Goal: Task Accomplishment & Management: Complete application form

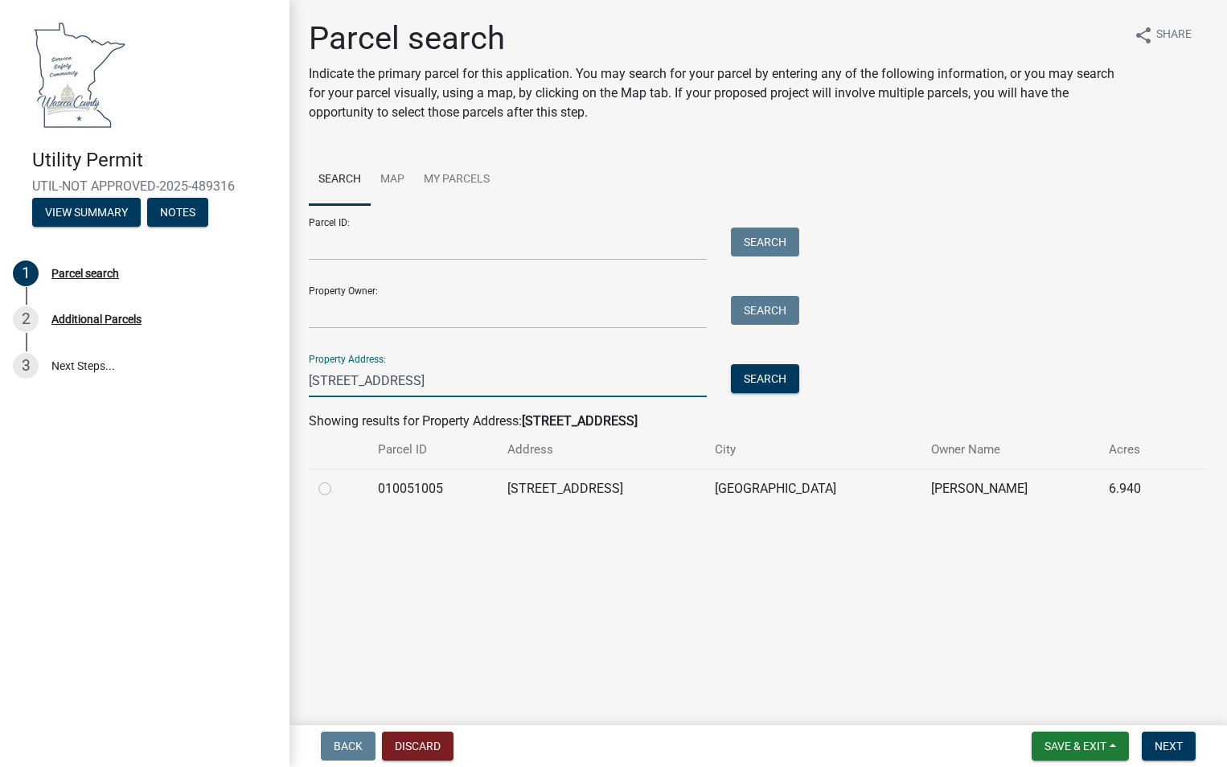
drag, startPoint x: 411, startPoint y: 389, endPoint x: 295, endPoint y: 372, distance: 117.0
click at [295, 373] on div "Parcel search Indicate the primary parcel for this application. You may search …" at bounding box center [758, 270] width 938 height 503
paste input "1711 [GEOGRAPHIC_DATA]"
type input "[STREET_ADDRESS]"
click at [773, 377] on button "Search" at bounding box center [765, 378] width 68 height 29
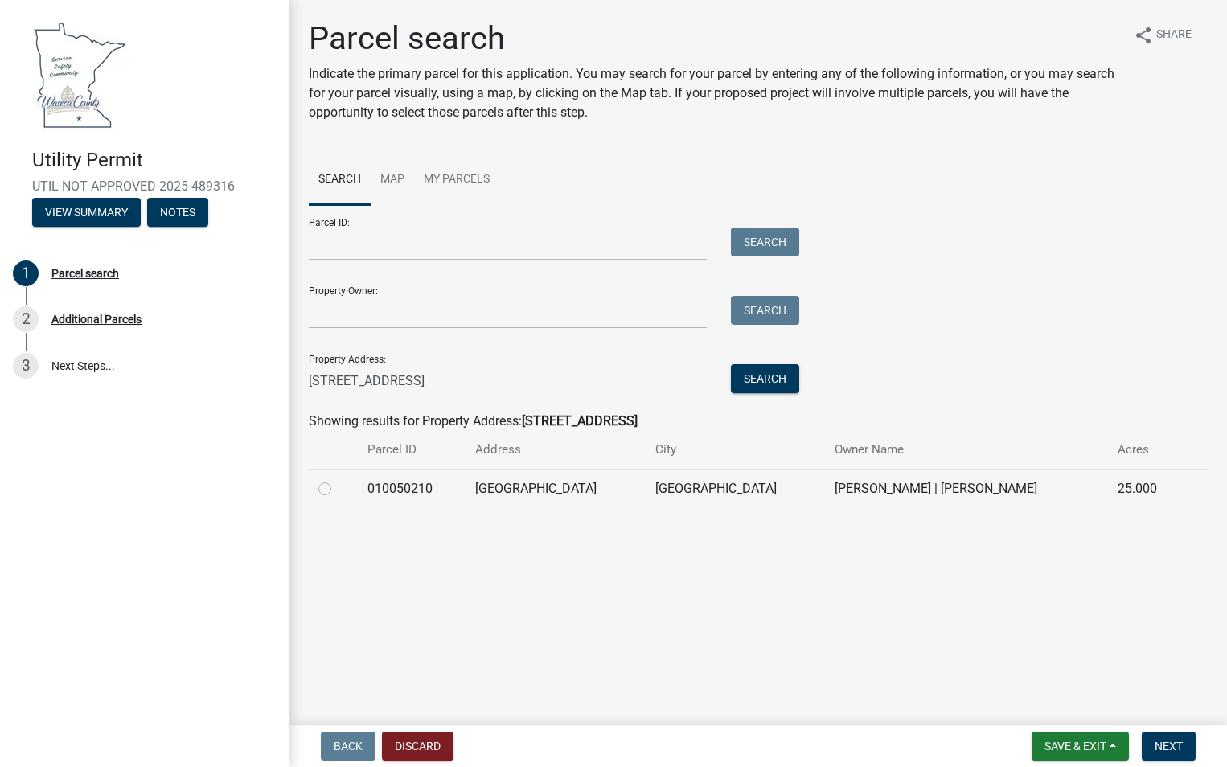
click at [338, 479] on label at bounding box center [338, 479] width 0 height 0
click at [338, 488] on input "radio" at bounding box center [343, 484] width 10 height 10
radio input "true"
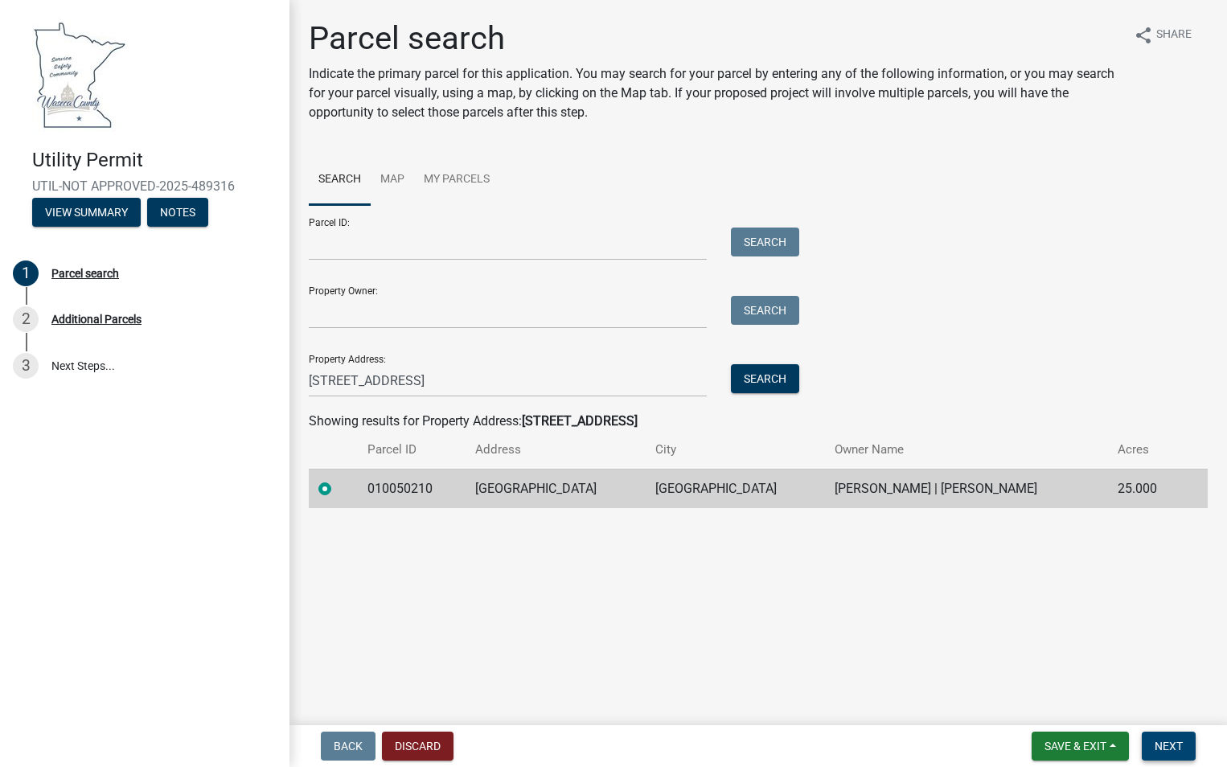
click at [1155, 741] on span "Next" at bounding box center [1169, 746] width 28 height 13
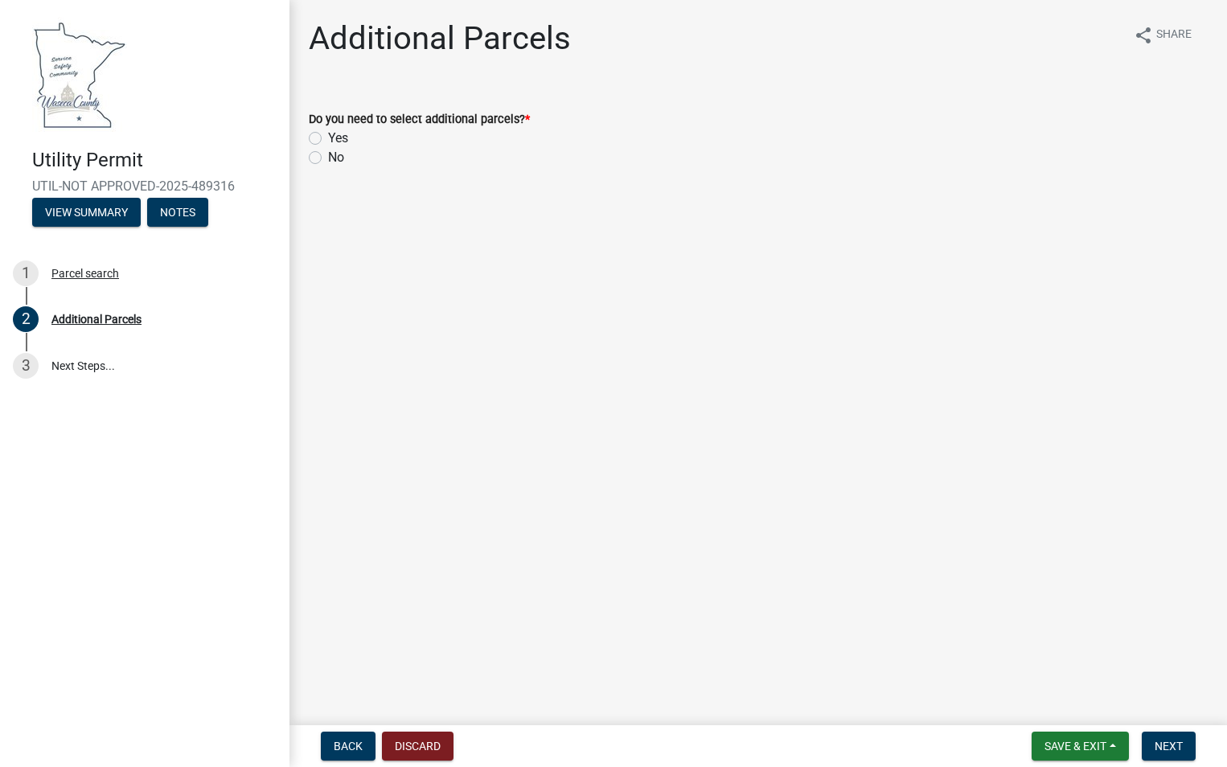
click at [328, 158] on label "No" at bounding box center [336, 157] width 16 height 19
click at [328, 158] on input "No" at bounding box center [333, 153] width 10 height 10
radio input "true"
drag, startPoint x: 1161, startPoint y: 749, endPoint x: 1158, endPoint y: 740, distance: 9.4
click at [1161, 748] on span "Next" at bounding box center [1169, 746] width 28 height 13
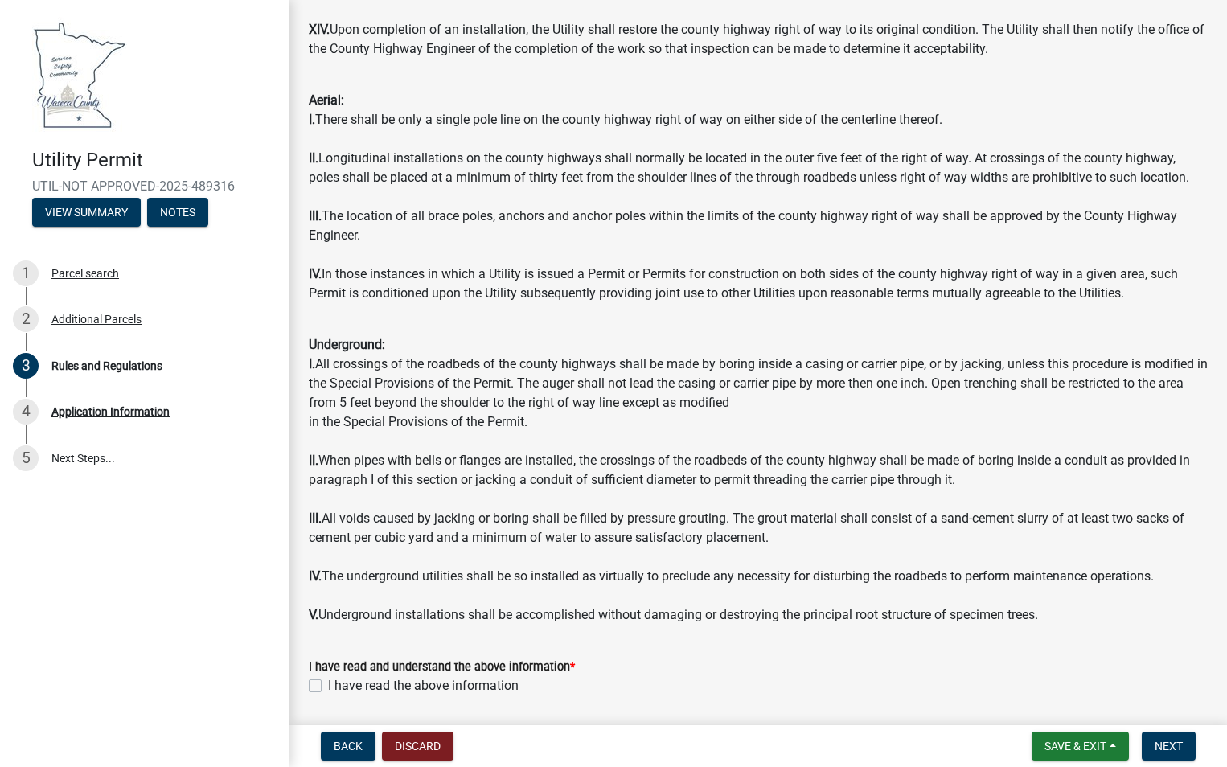
scroll to position [1582, 0]
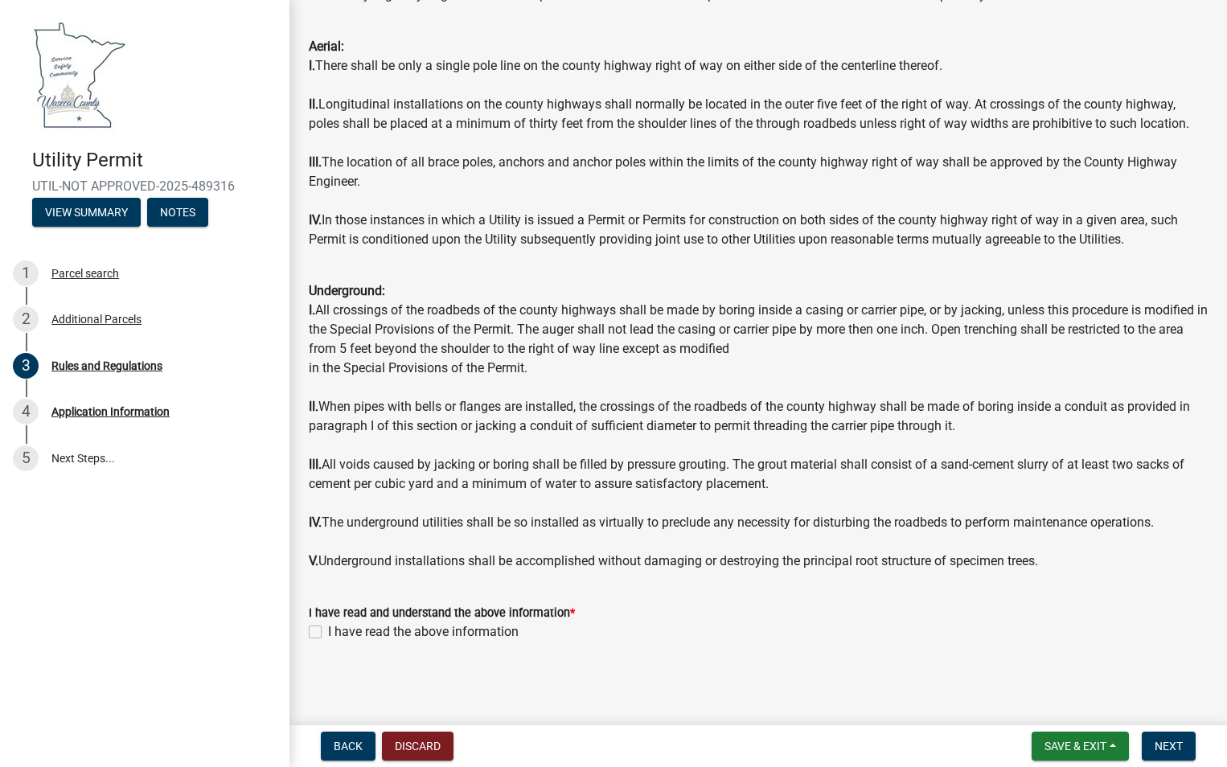
click at [328, 632] on label "I have read the above information" at bounding box center [423, 631] width 191 height 19
click at [328, 632] on input "I have read the above information" at bounding box center [333, 627] width 10 height 10
checkbox input "true"
click at [1178, 745] on span "Next" at bounding box center [1169, 746] width 28 height 13
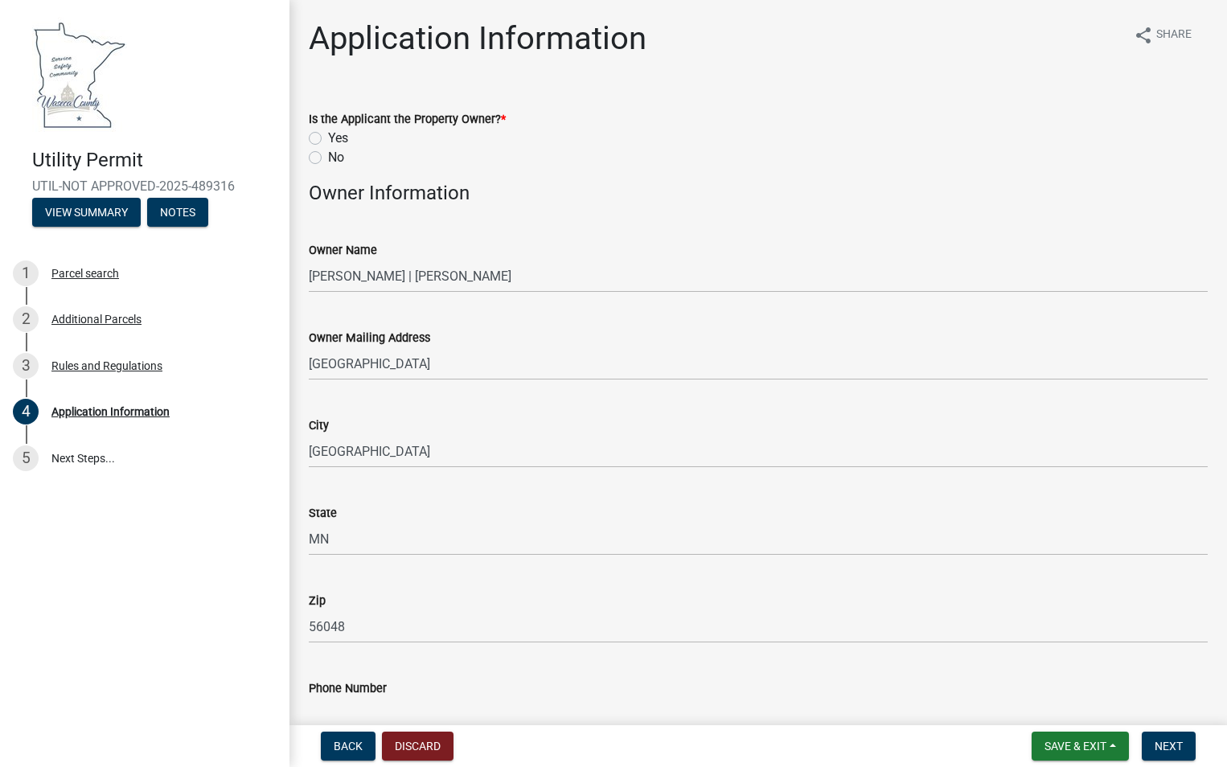
click at [328, 158] on label "No" at bounding box center [336, 157] width 16 height 19
click at [328, 158] on input "No" at bounding box center [333, 153] width 10 height 10
radio input "true"
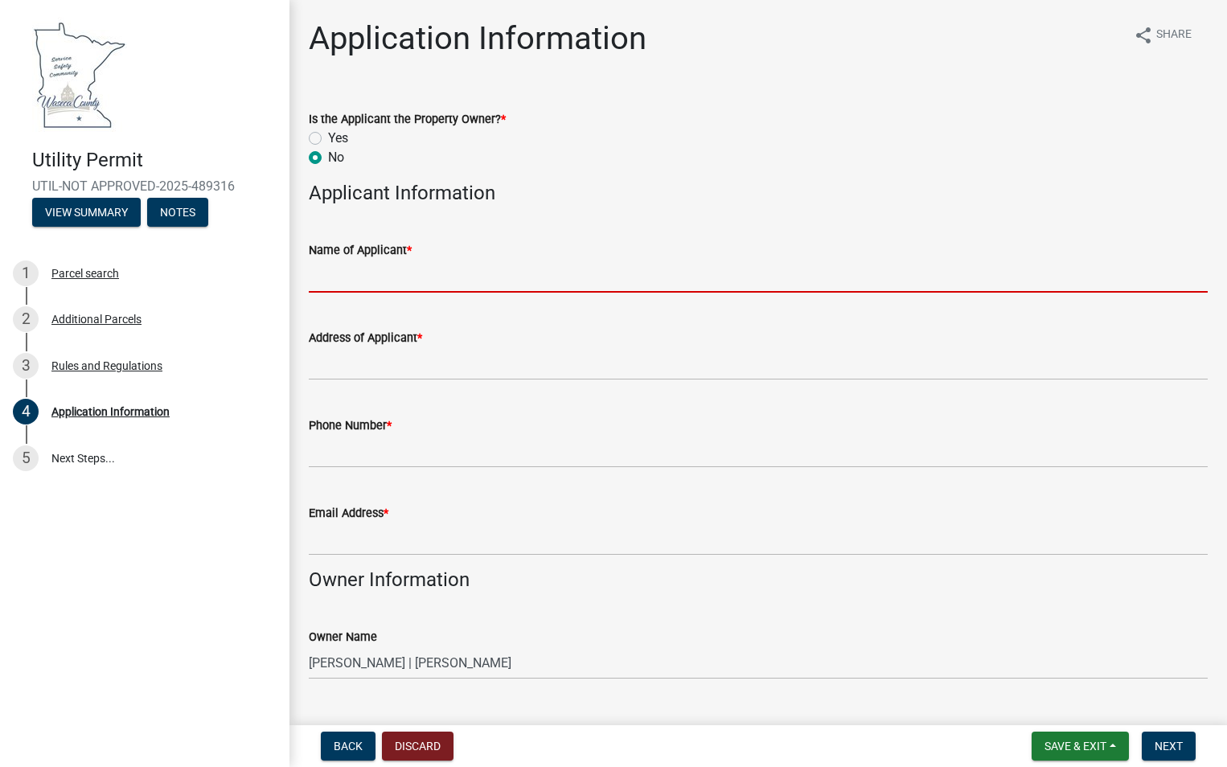
click at [439, 282] on input "Name of Applicant *" at bounding box center [758, 276] width 899 height 33
type input "Xcel Energy"
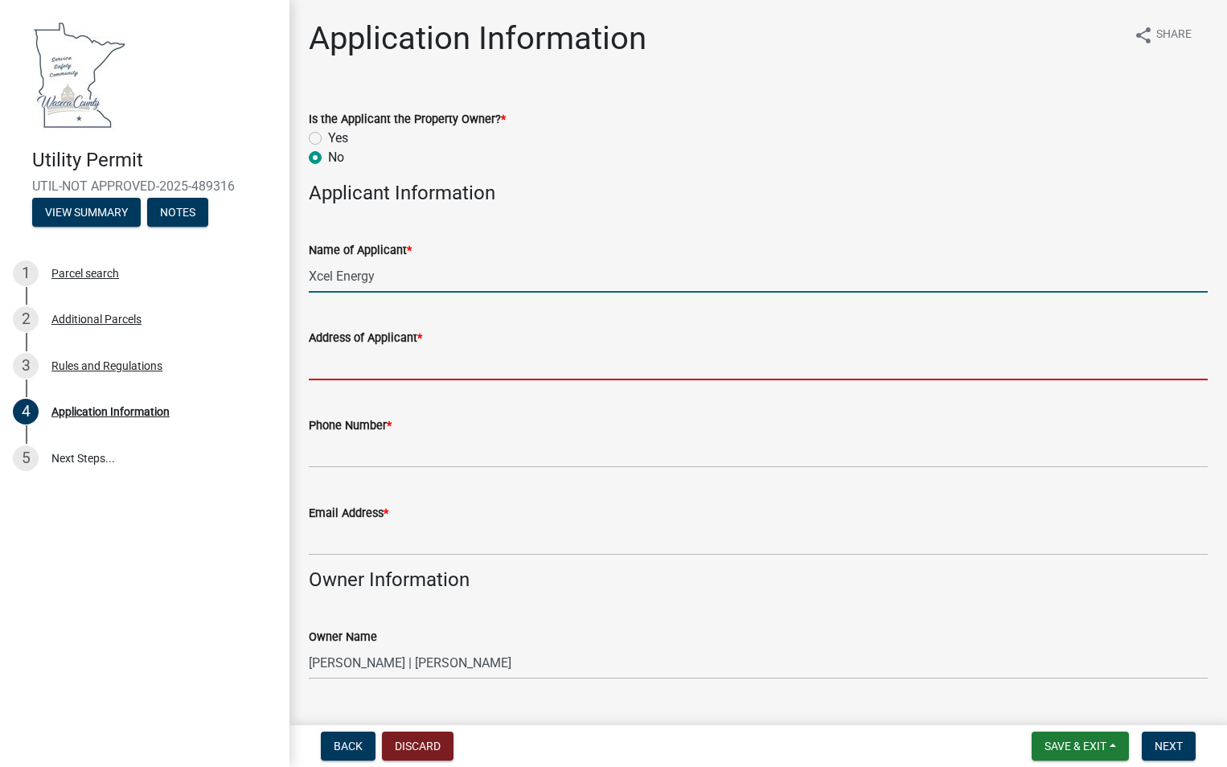
click at [490, 378] on input "Address of Applicant *" at bounding box center [758, 363] width 899 height 33
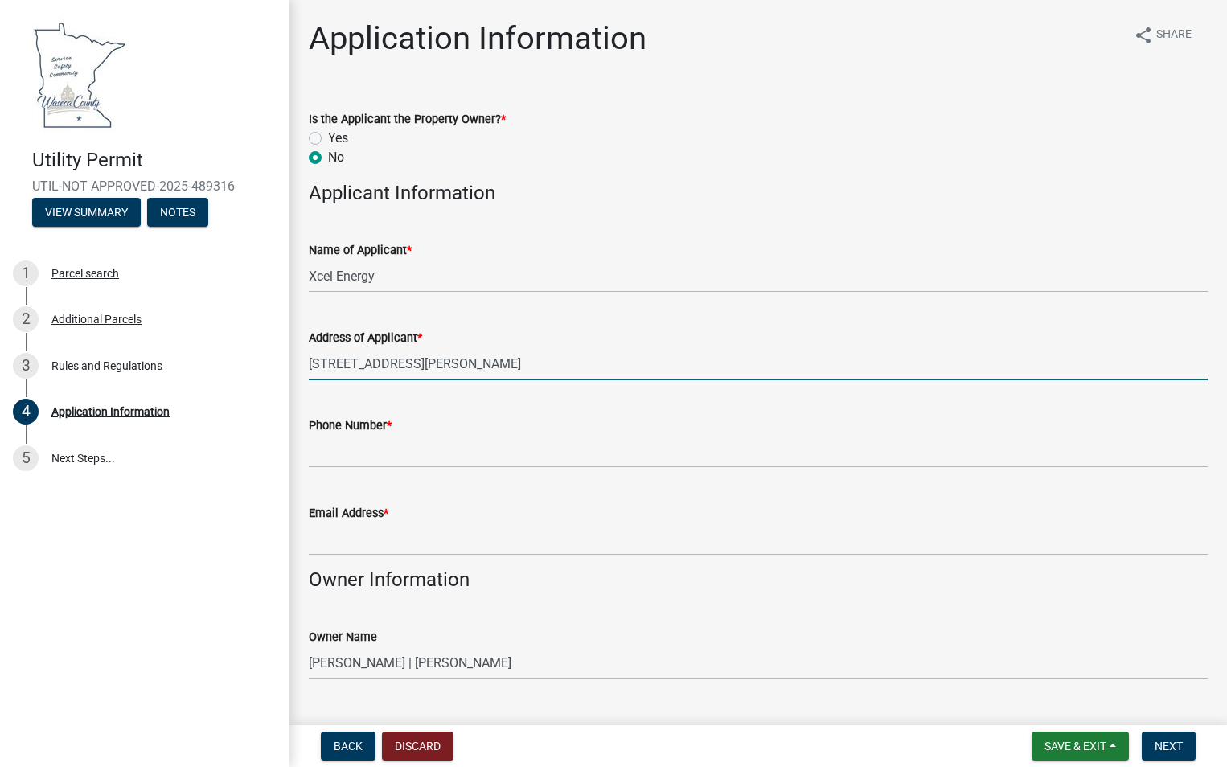
type input "[STREET_ADDRESS][PERSON_NAME]"
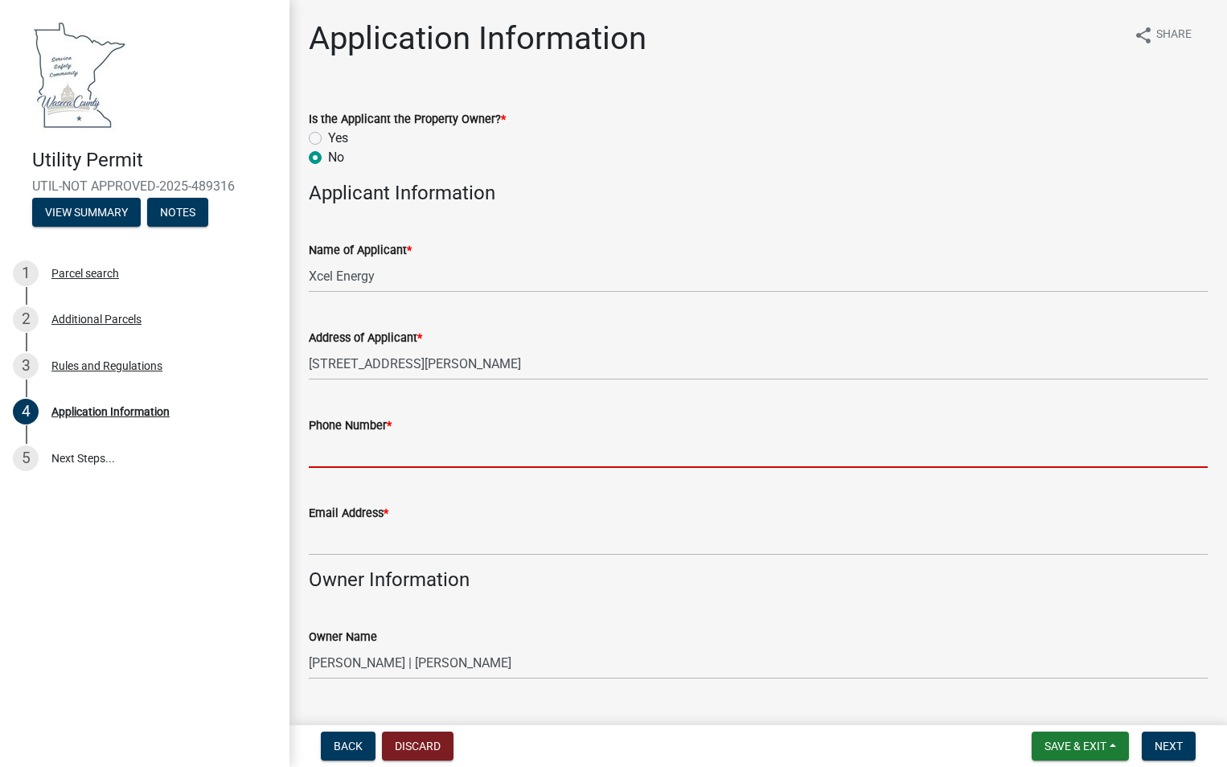
click at [622, 458] on input "Phone Number *" at bounding box center [758, 451] width 899 height 33
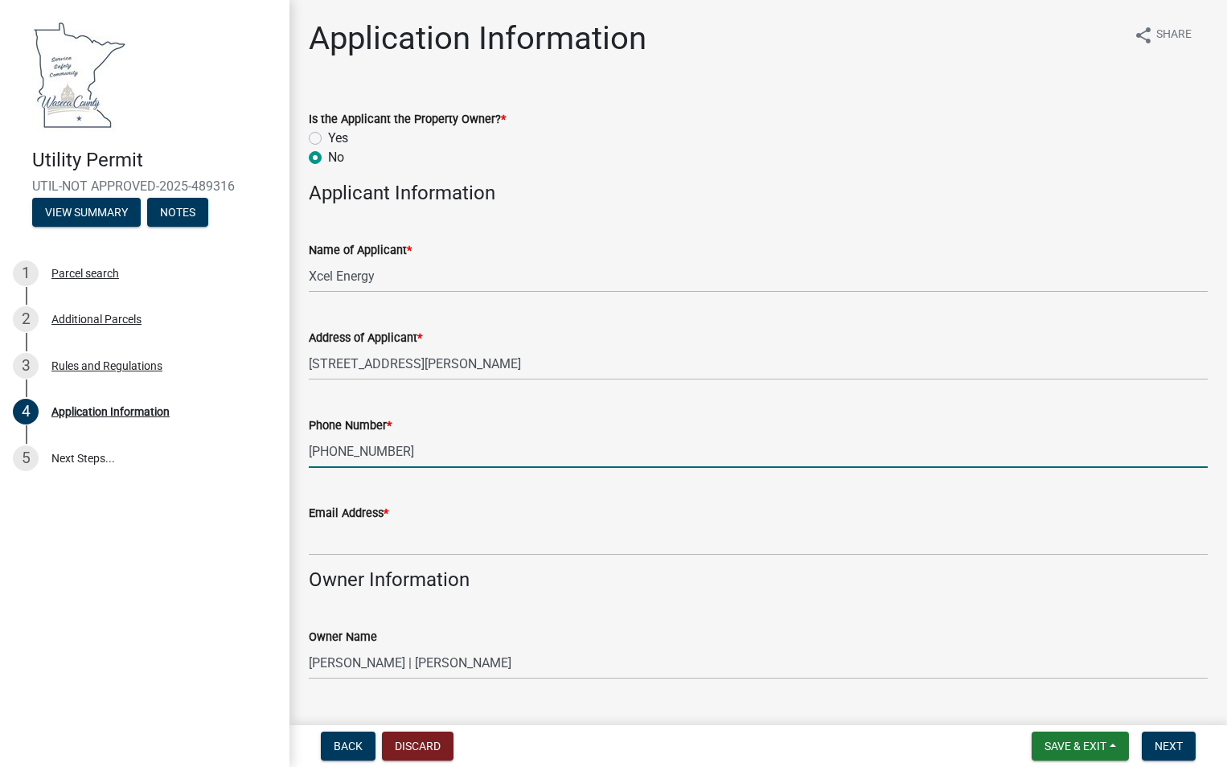
type input "[PHONE_NUMBER]"
click at [552, 547] on input "Email Address *" at bounding box center [758, 539] width 899 height 33
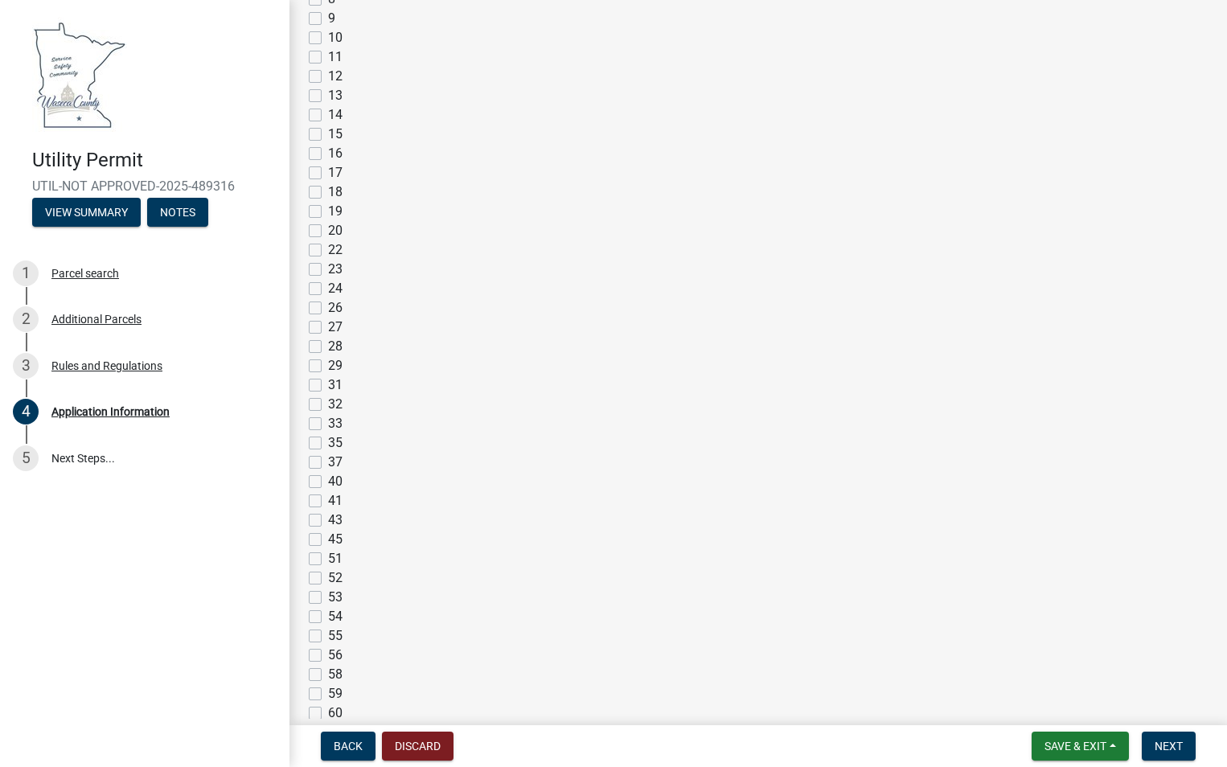
scroll to position [2091, 0]
type input "[PERSON_NAME][EMAIL_ADDRESS][PERSON_NAME][DOMAIN_NAME]"
click at [328, 582] on label "54" at bounding box center [335, 578] width 14 height 19
click at [328, 580] on input "54" at bounding box center [333, 574] width 10 height 10
checkbox input "true"
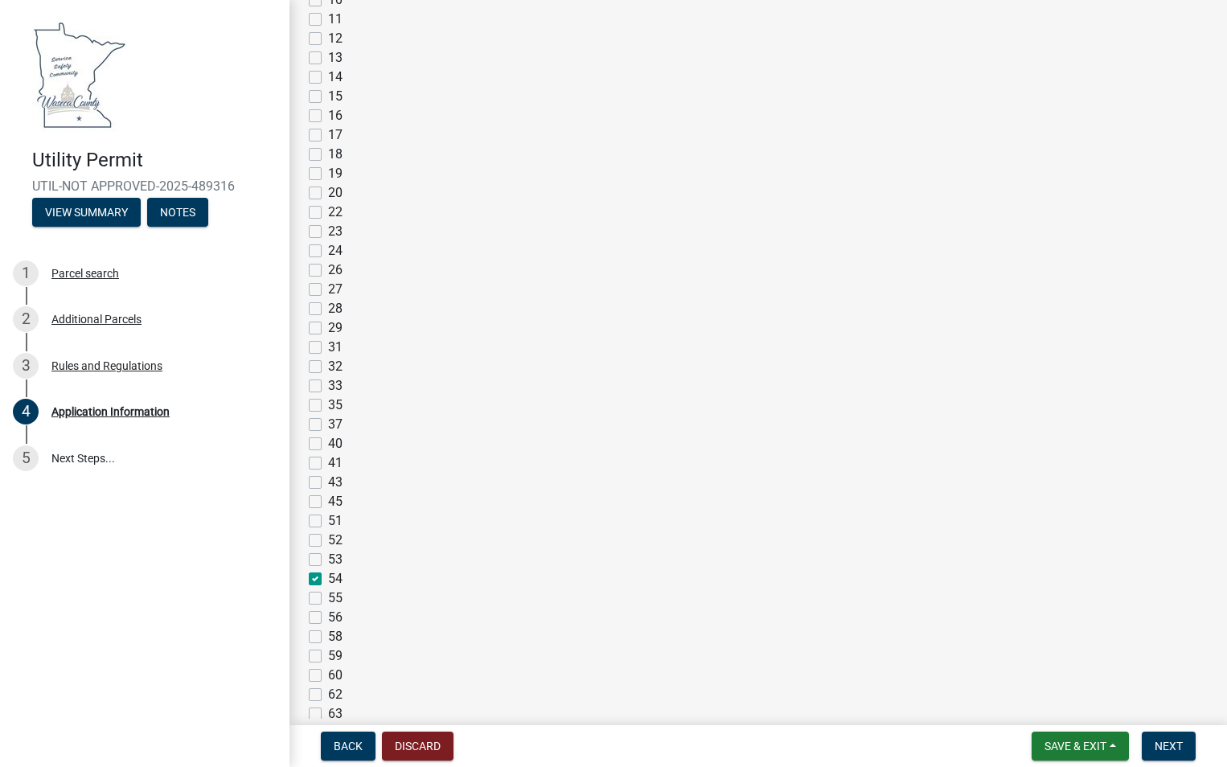
checkbox input "false"
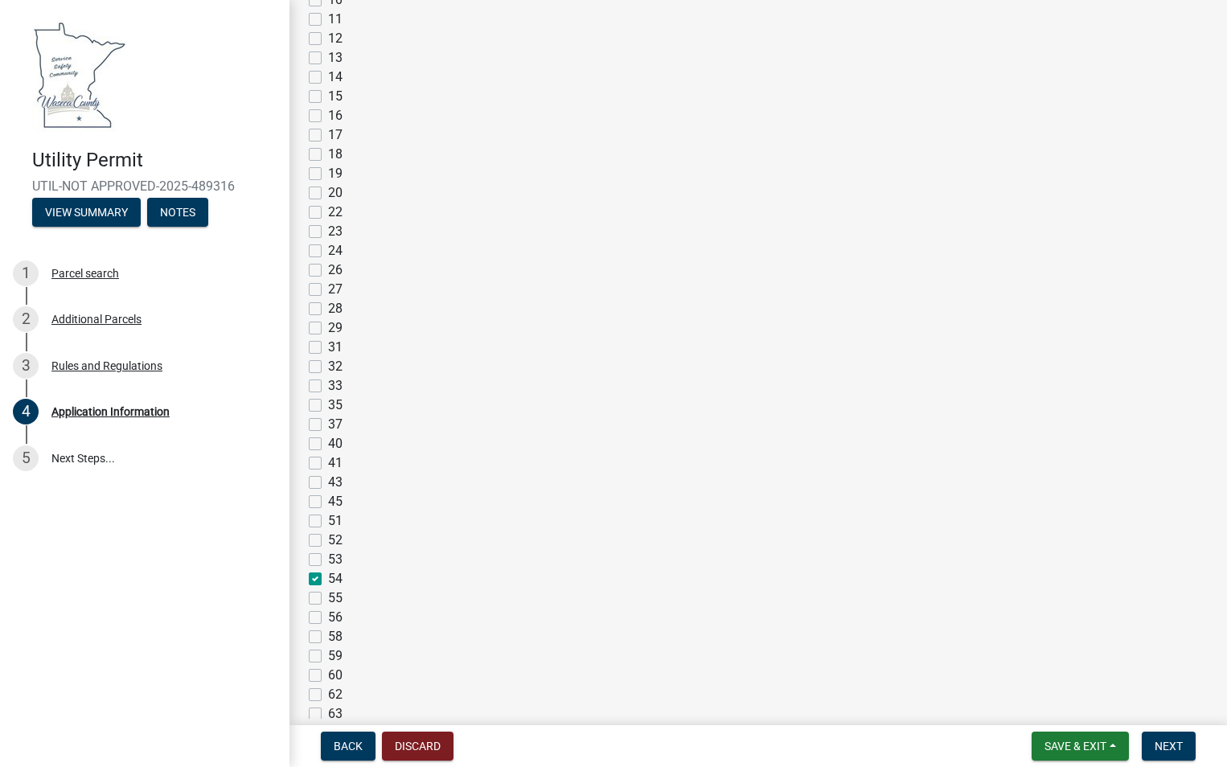
checkbox input "false"
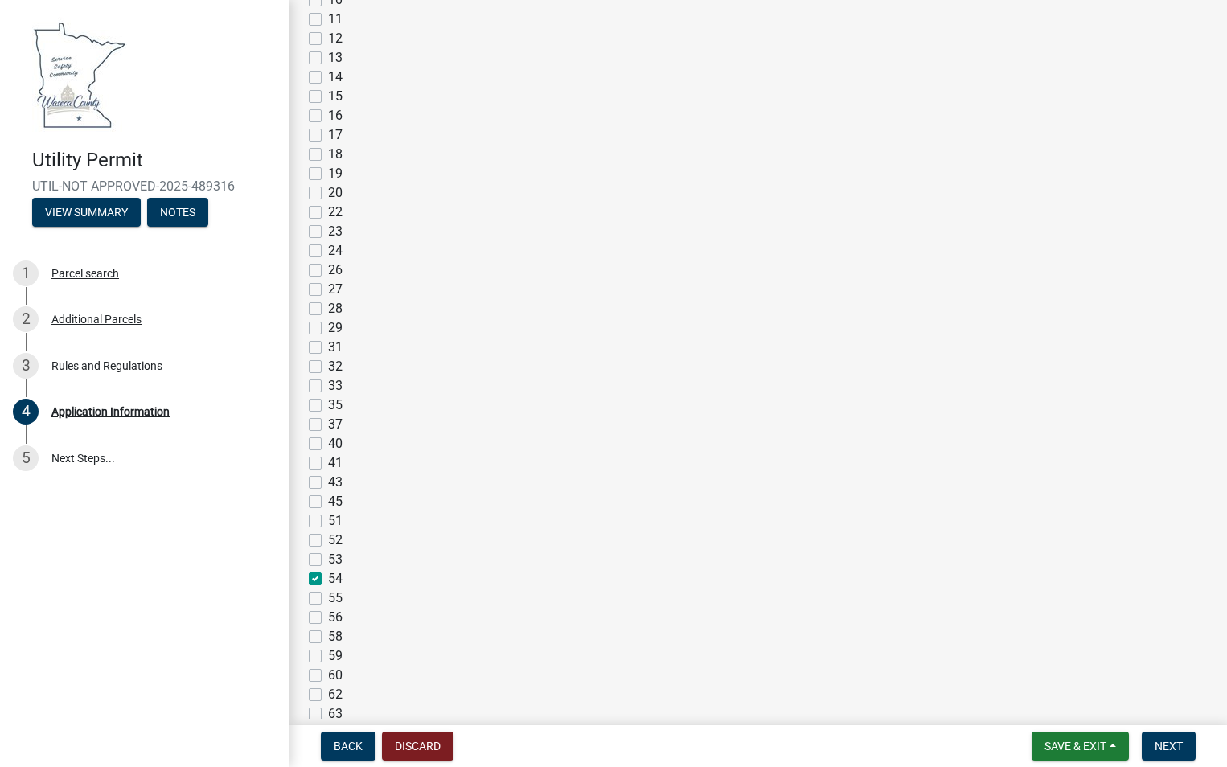
checkbox input "false"
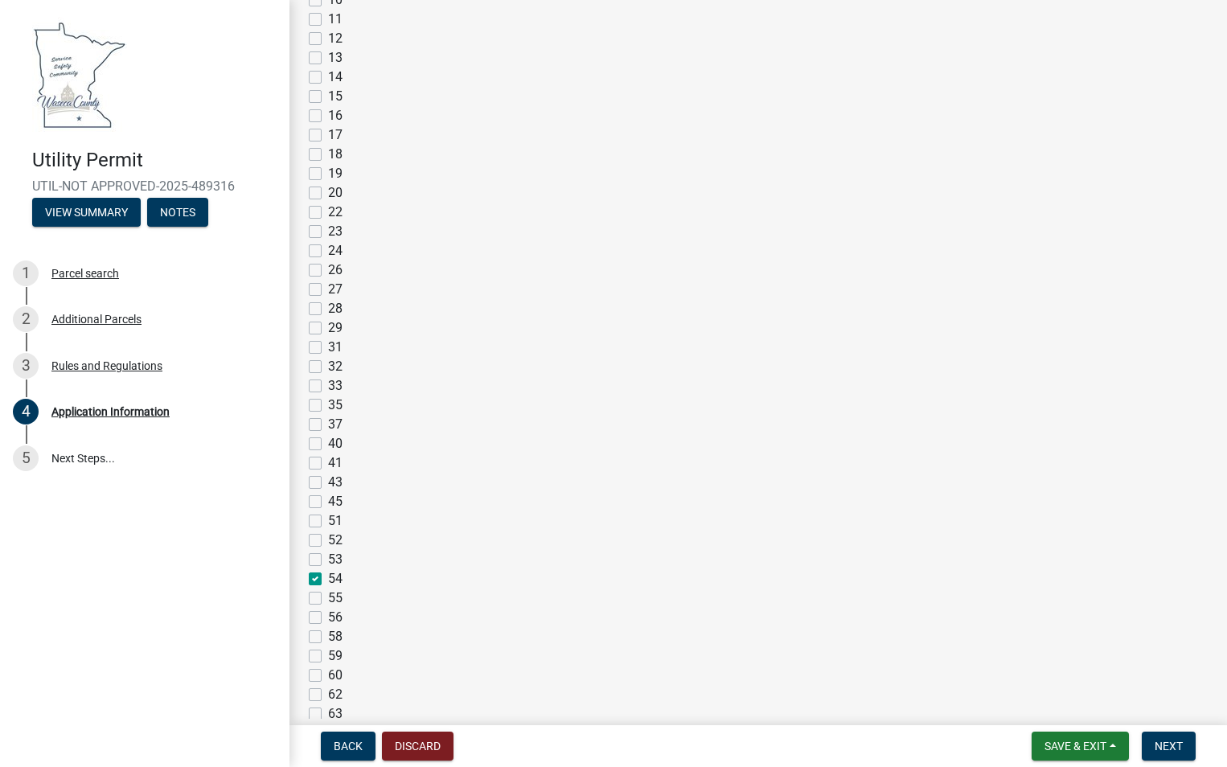
checkbox input "false"
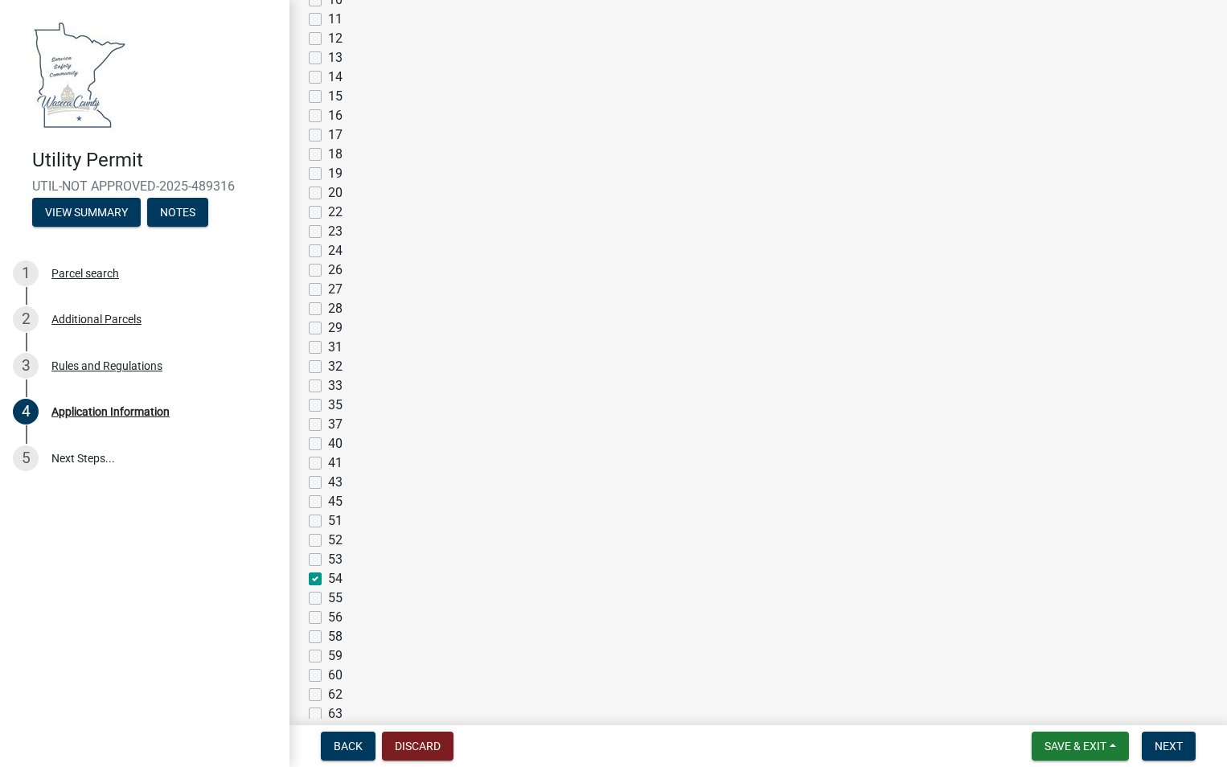
checkbox input "false"
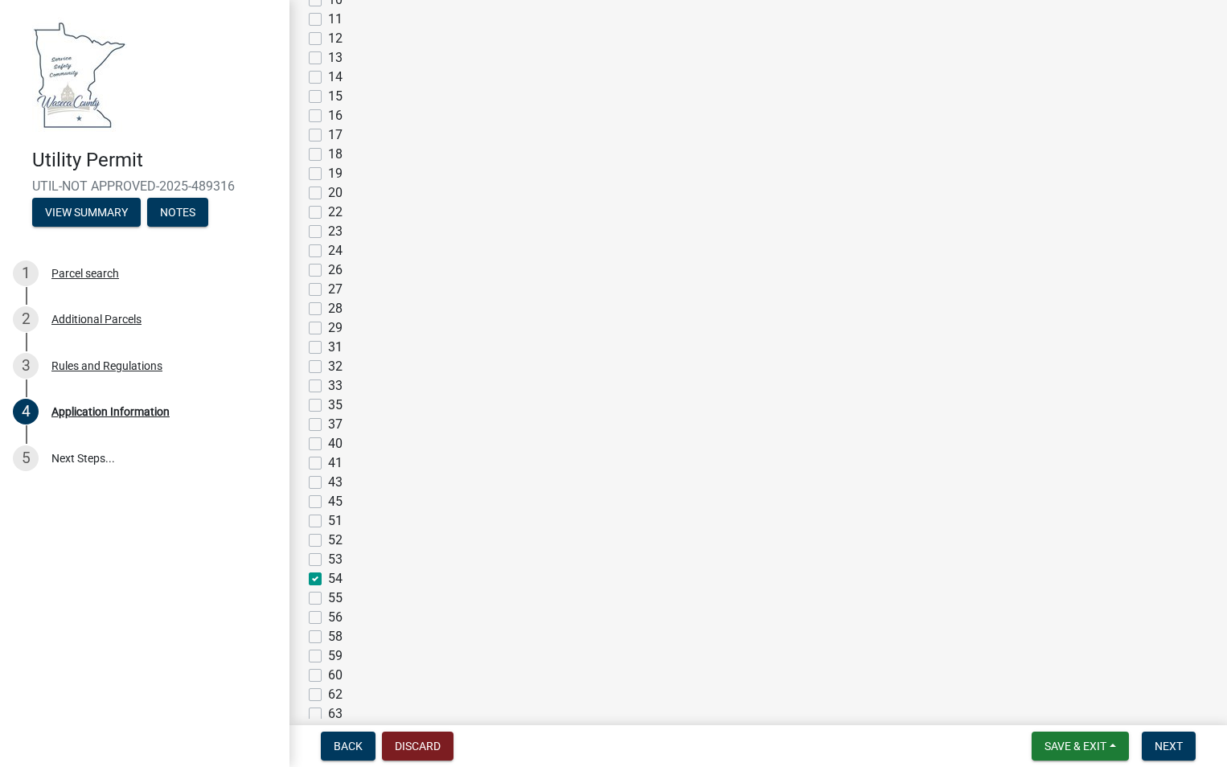
checkbox input "false"
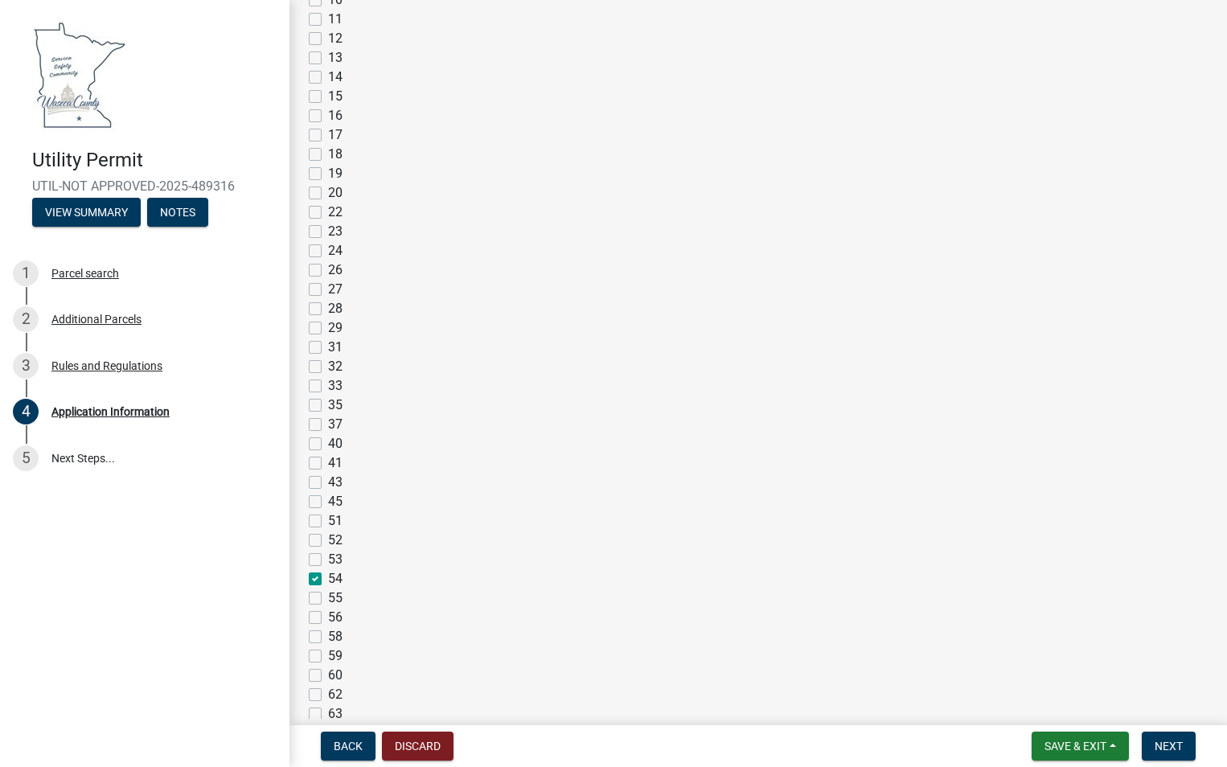
checkbox input "false"
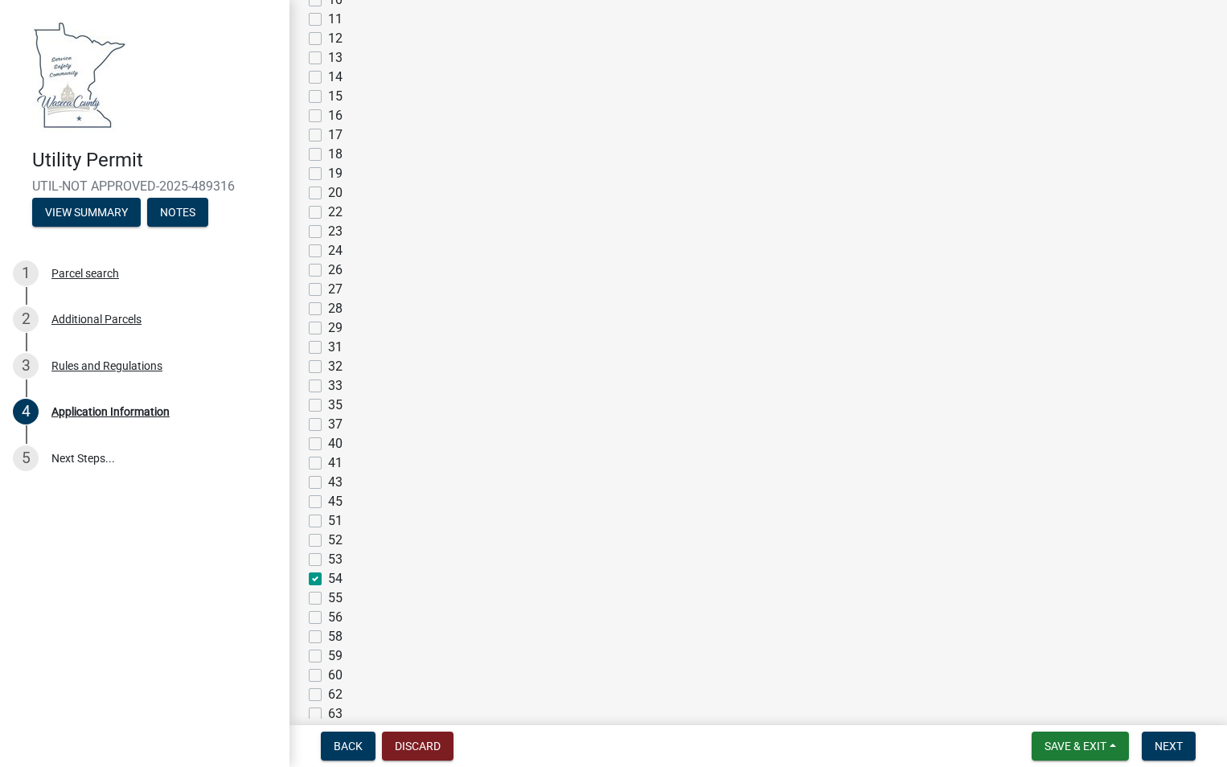
checkbox input "false"
checkbox input "true"
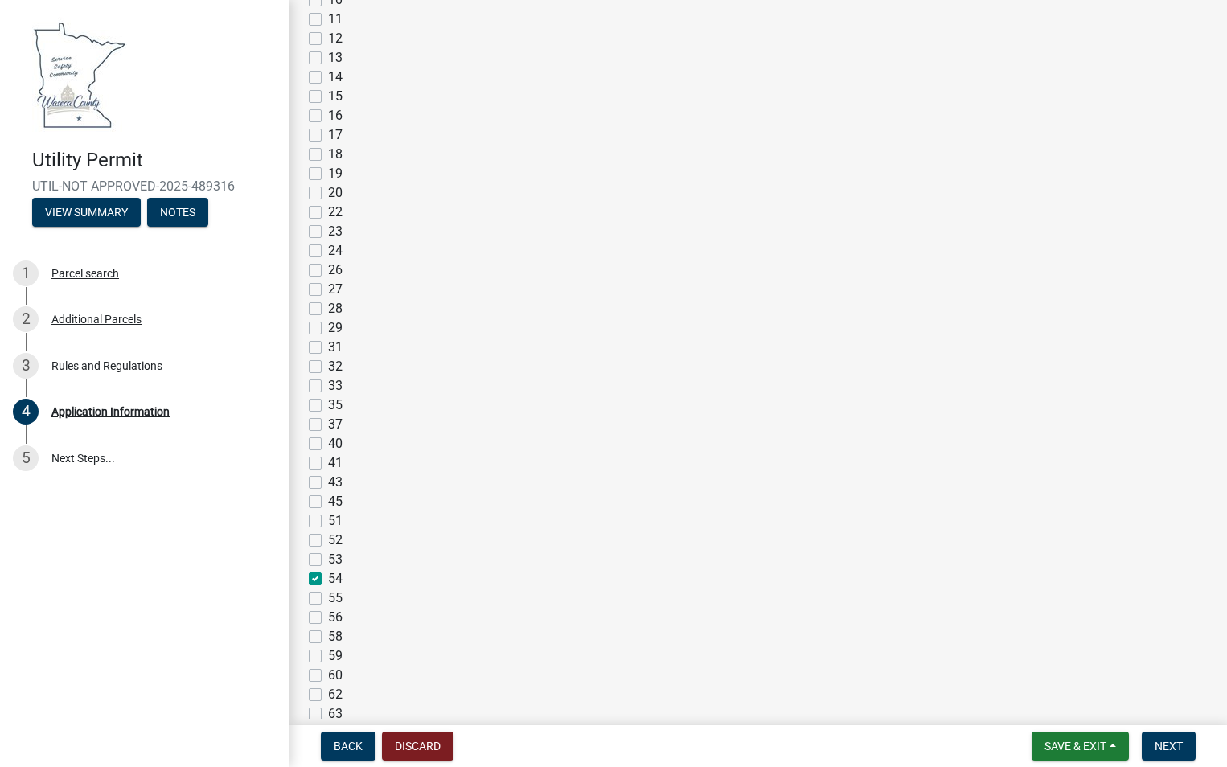
checkbox input "false"
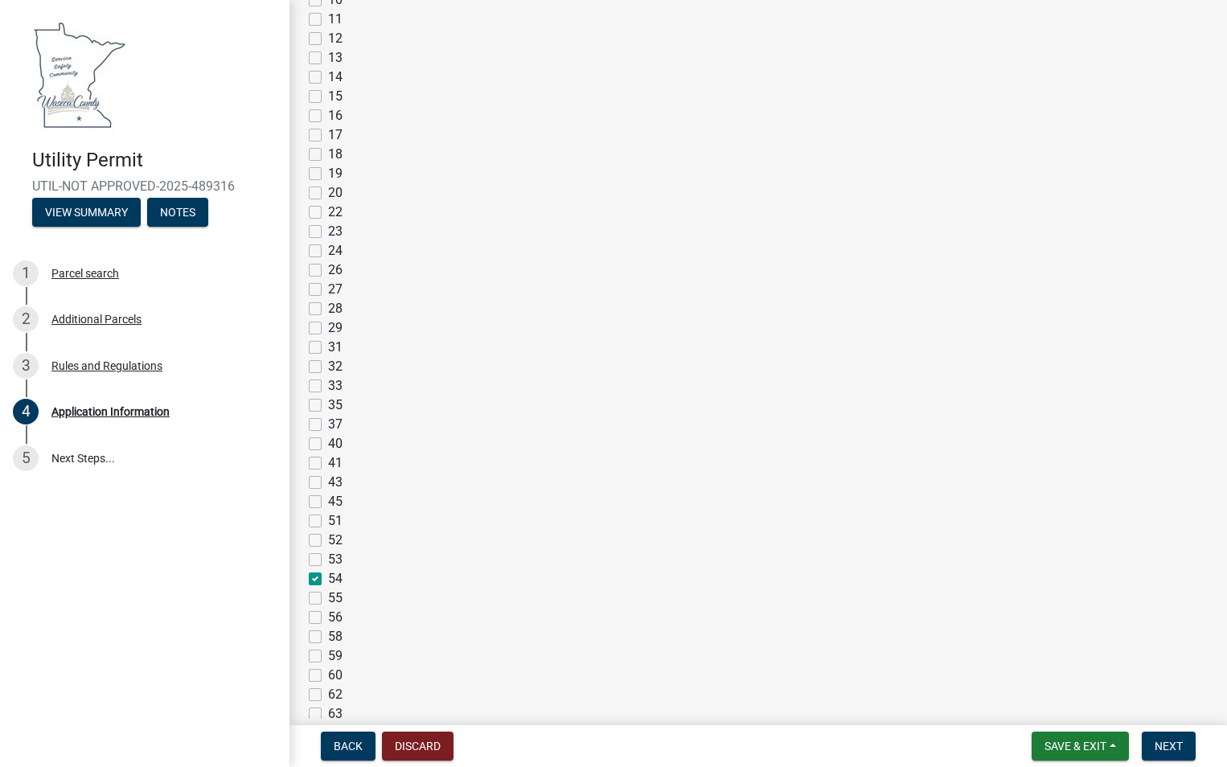
checkbox input "false"
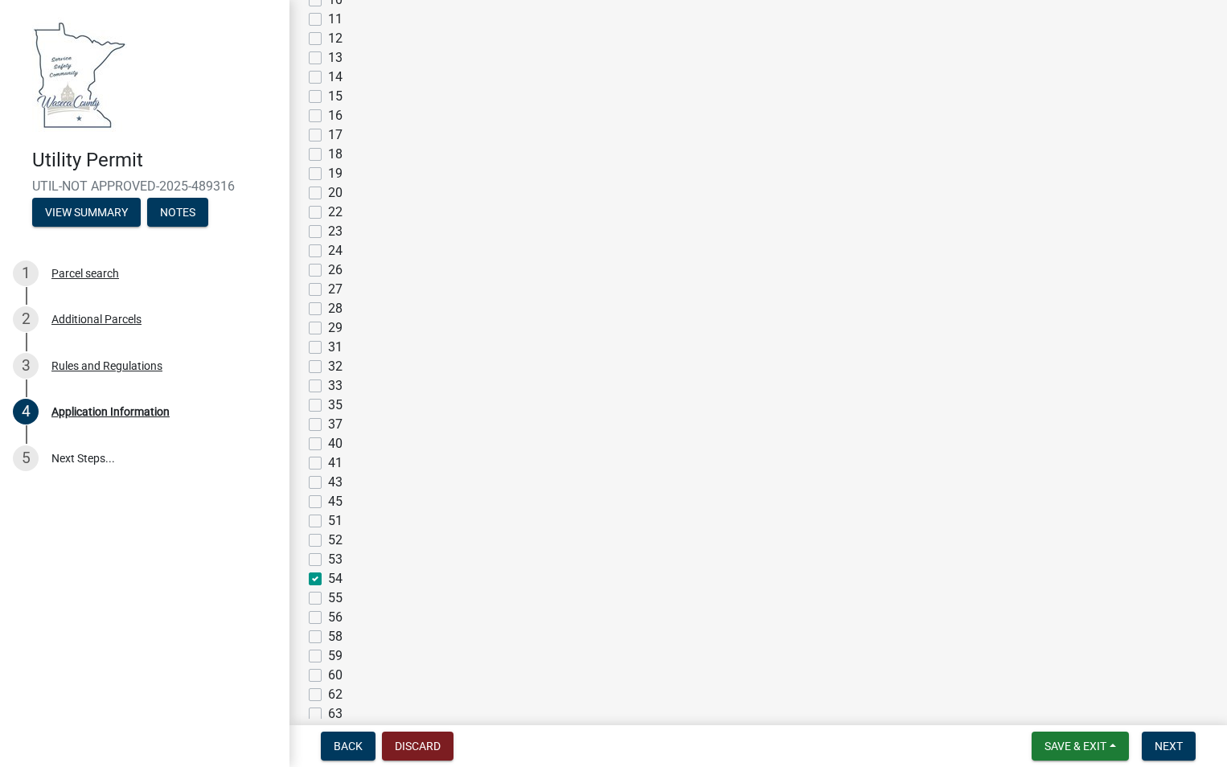
checkbox input "false"
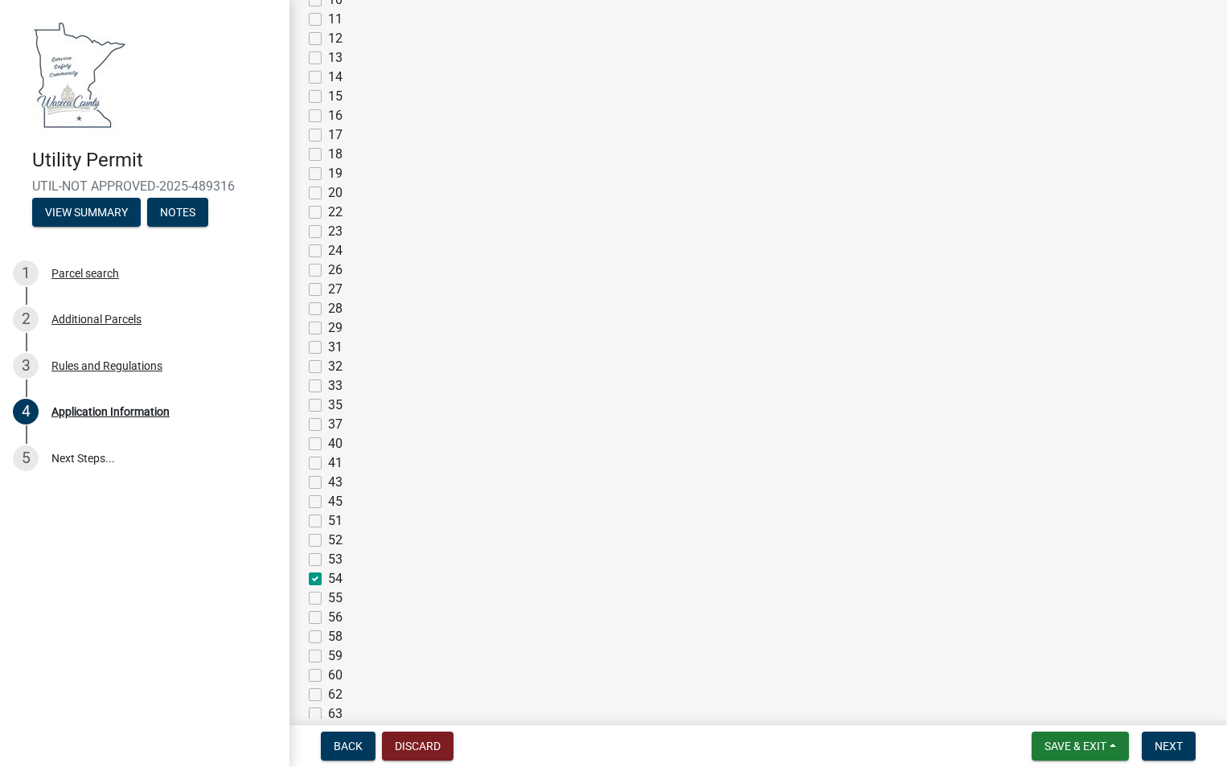
checkbox input "false"
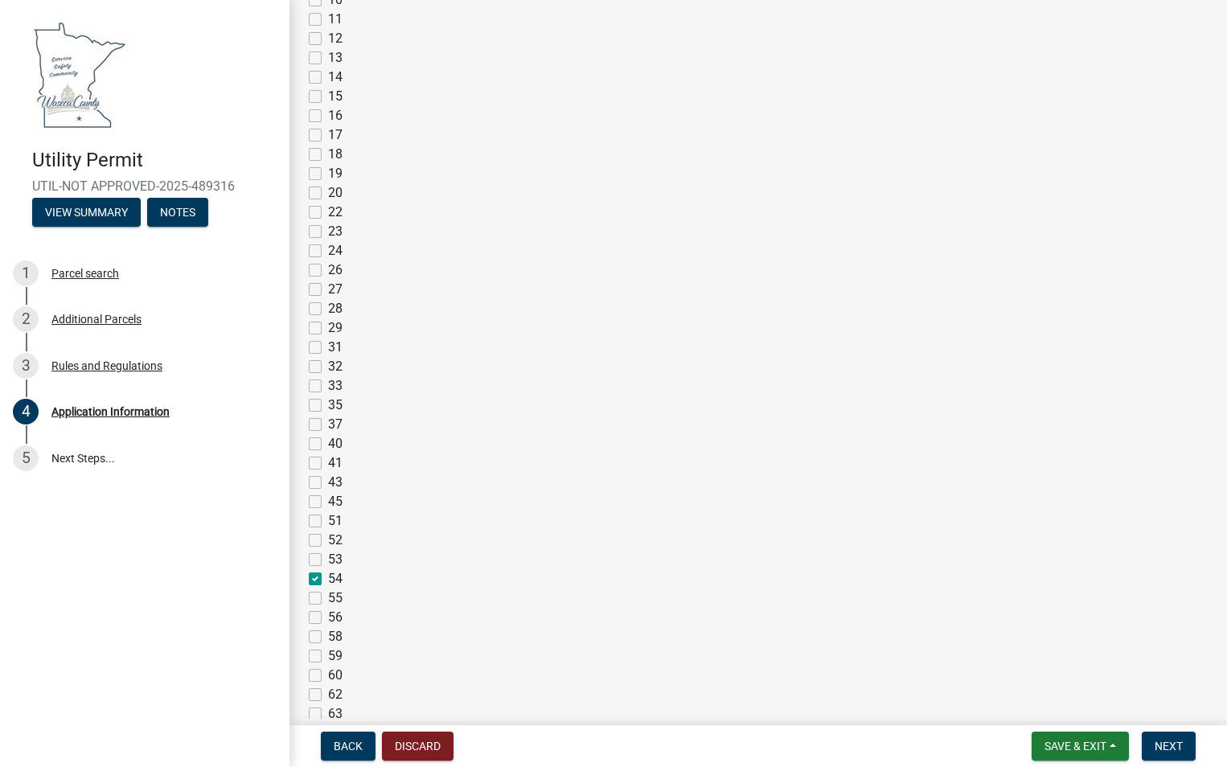
checkbox input "false"
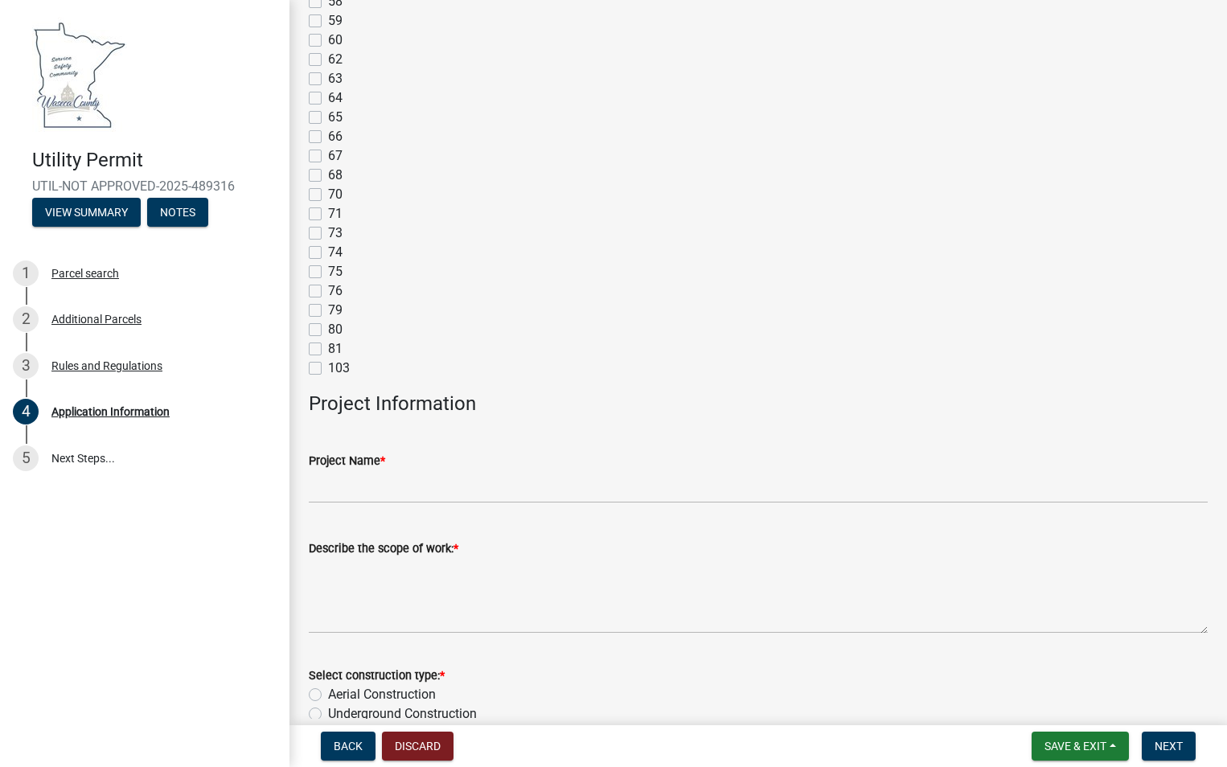
scroll to position [2814, 0]
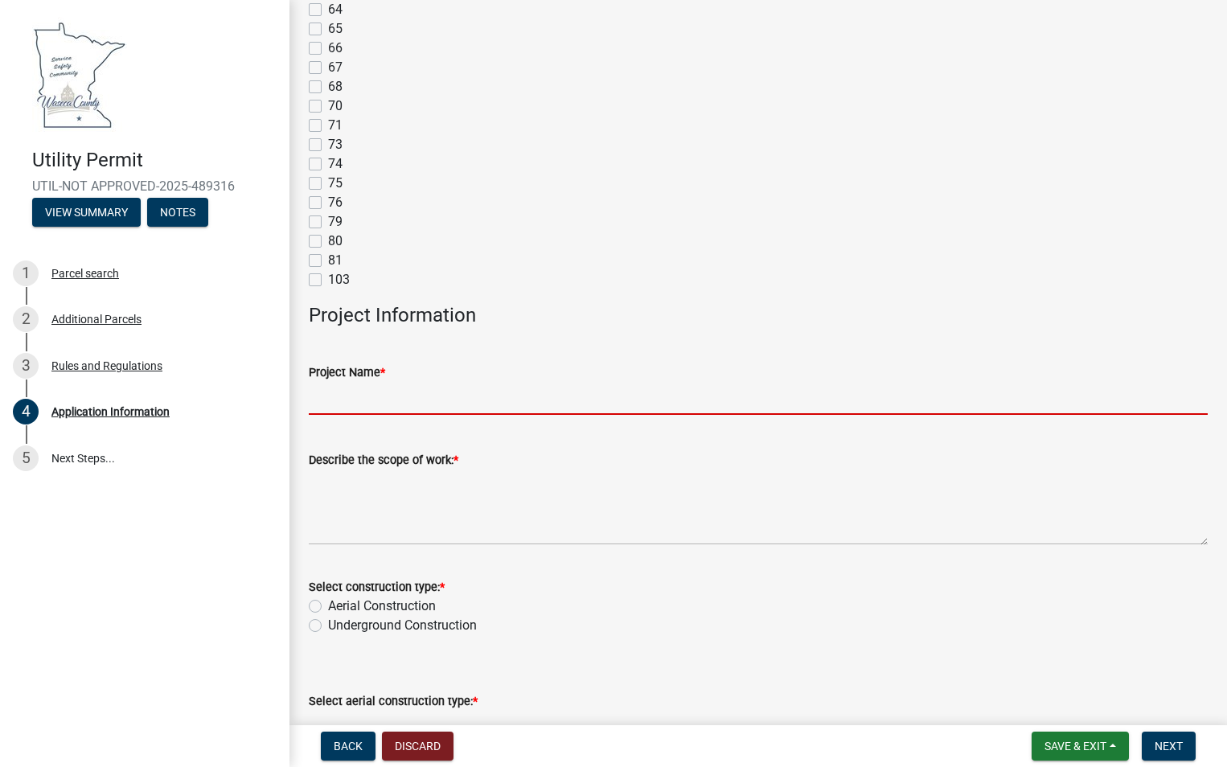
click at [593, 406] on input "Project Name *" at bounding box center [758, 398] width 899 height 33
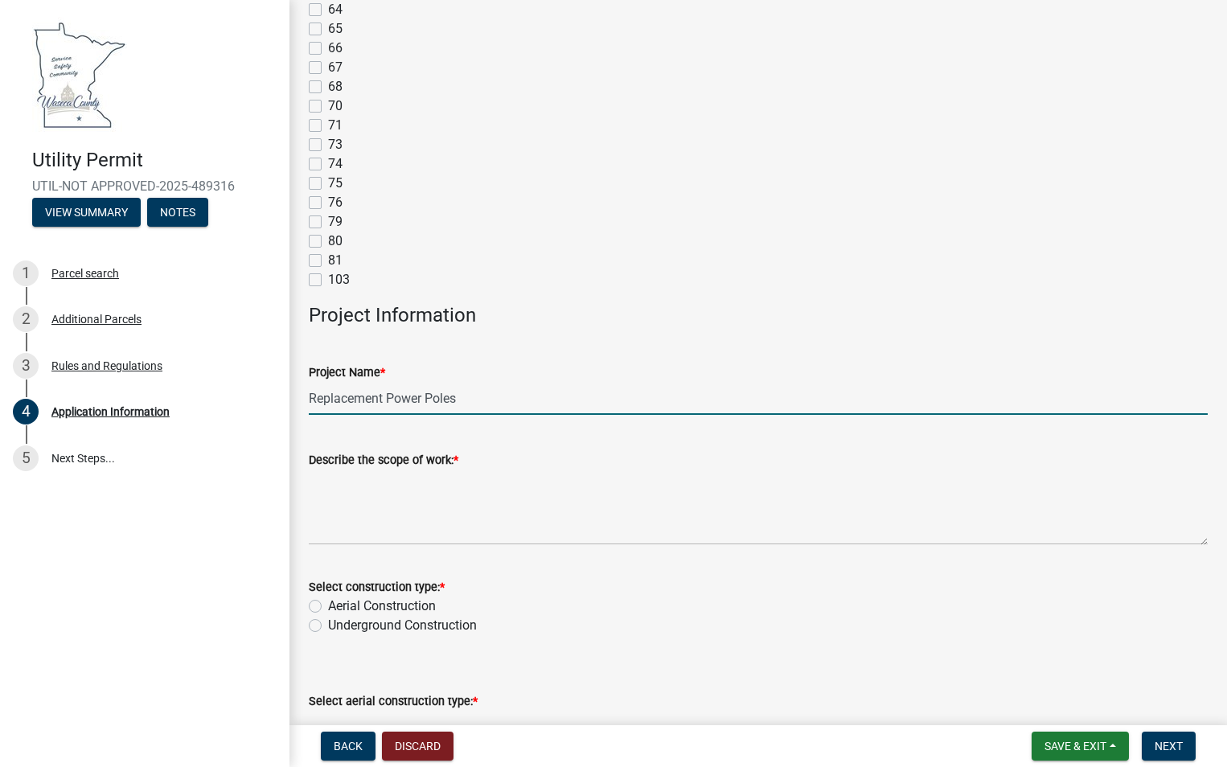
type input "Replacement Power Poles"
click at [379, 533] on textarea "Describe the scope of work: *" at bounding box center [758, 508] width 899 height 76
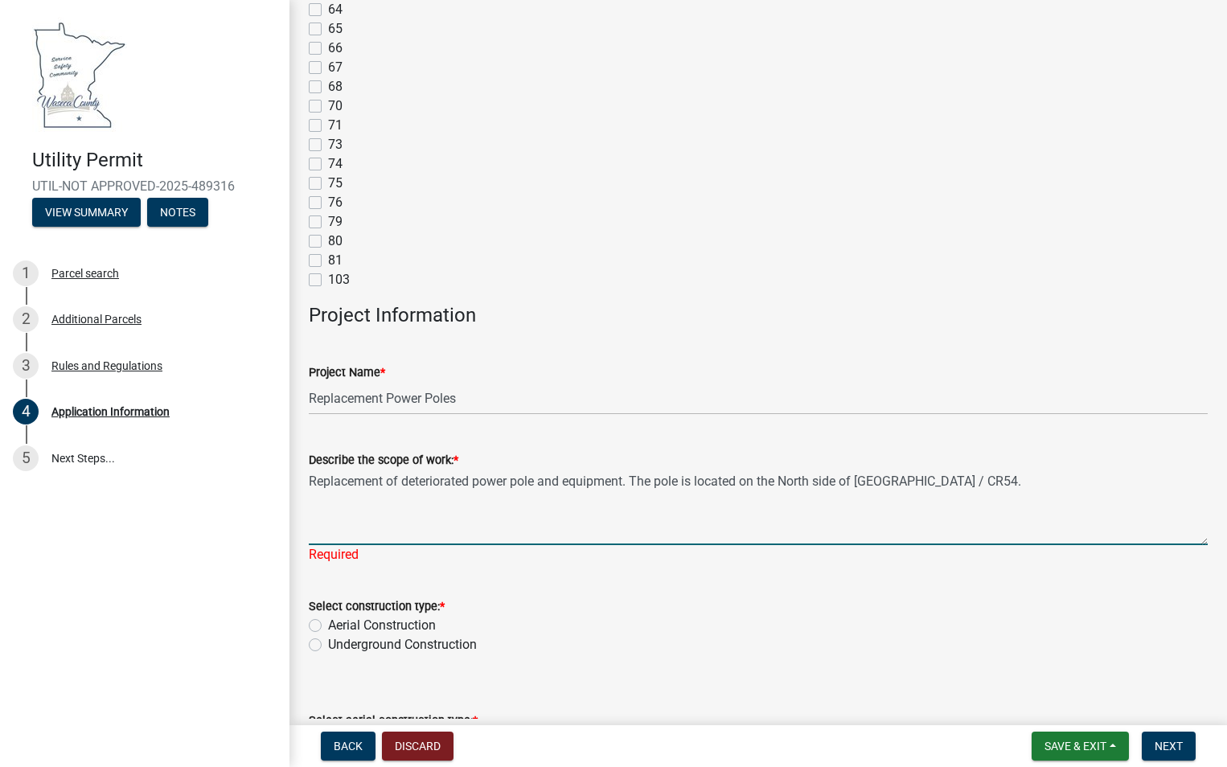
paste textarea "44.09467 -93.733268"
click at [968, 482] on textarea "Replacement of deteriorated power pole and equipment. The pole is located on th…" at bounding box center [758, 508] width 899 height 76
click at [1113, 479] on textarea "Replacement of deteriorated power pole and equipment. The pole is located on th…" at bounding box center [758, 508] width 899 height 76
type textarea "Replacement of deteriorated power pole and equipment. The pole is located on th…"
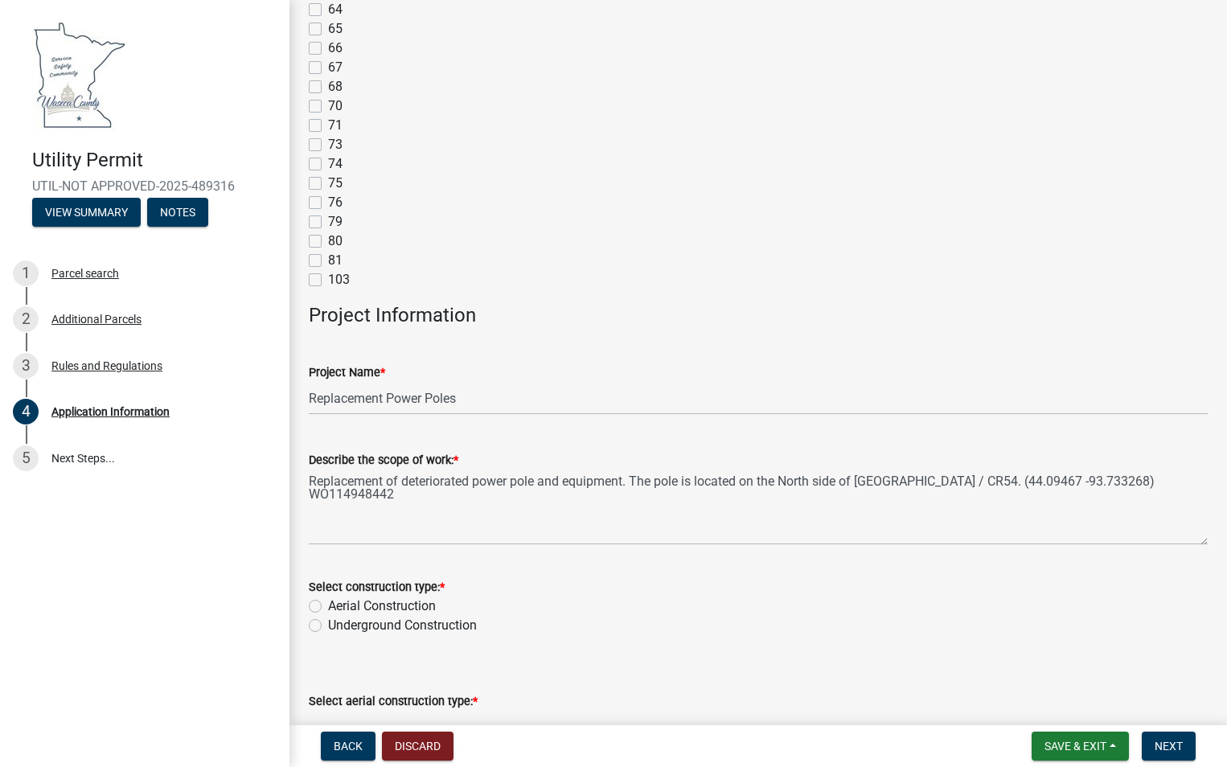
click at [313, 624] on div "Select construction type: * Aerial Construction Underground Construction" at bounding box center [758, 606] width 899 height 58
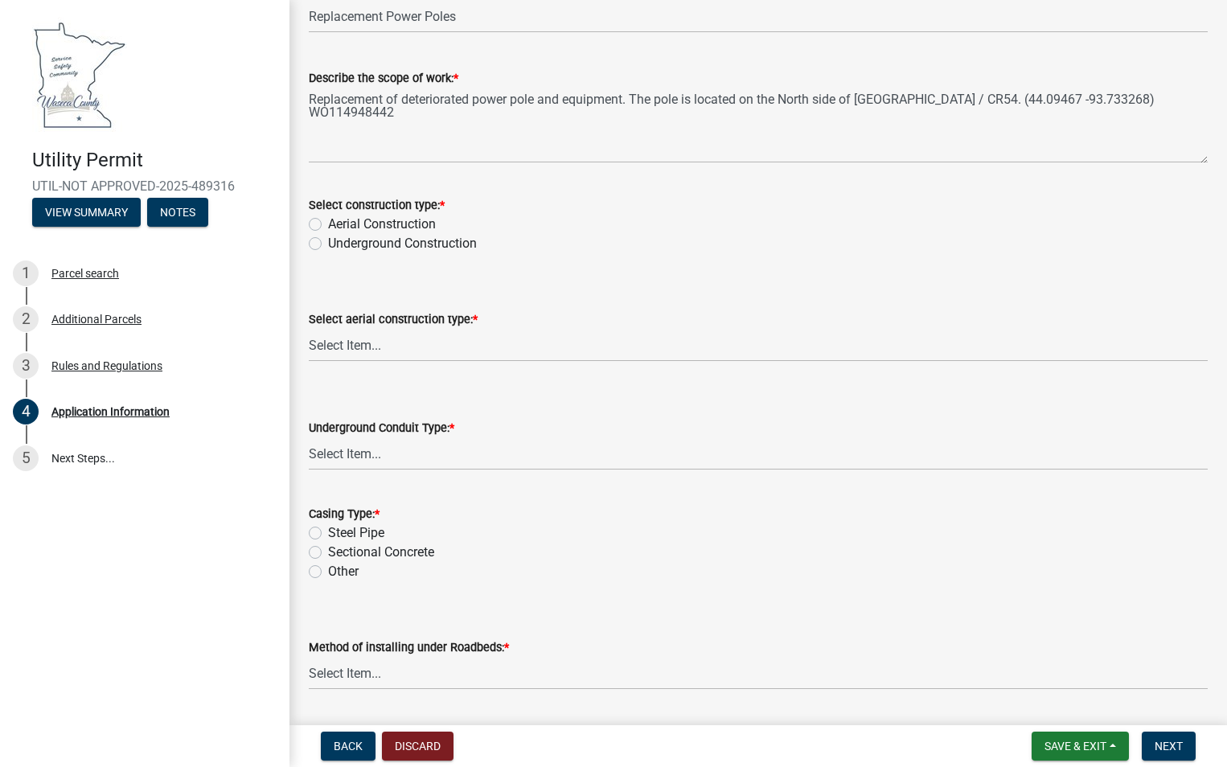
scroll to position [3216, 0]
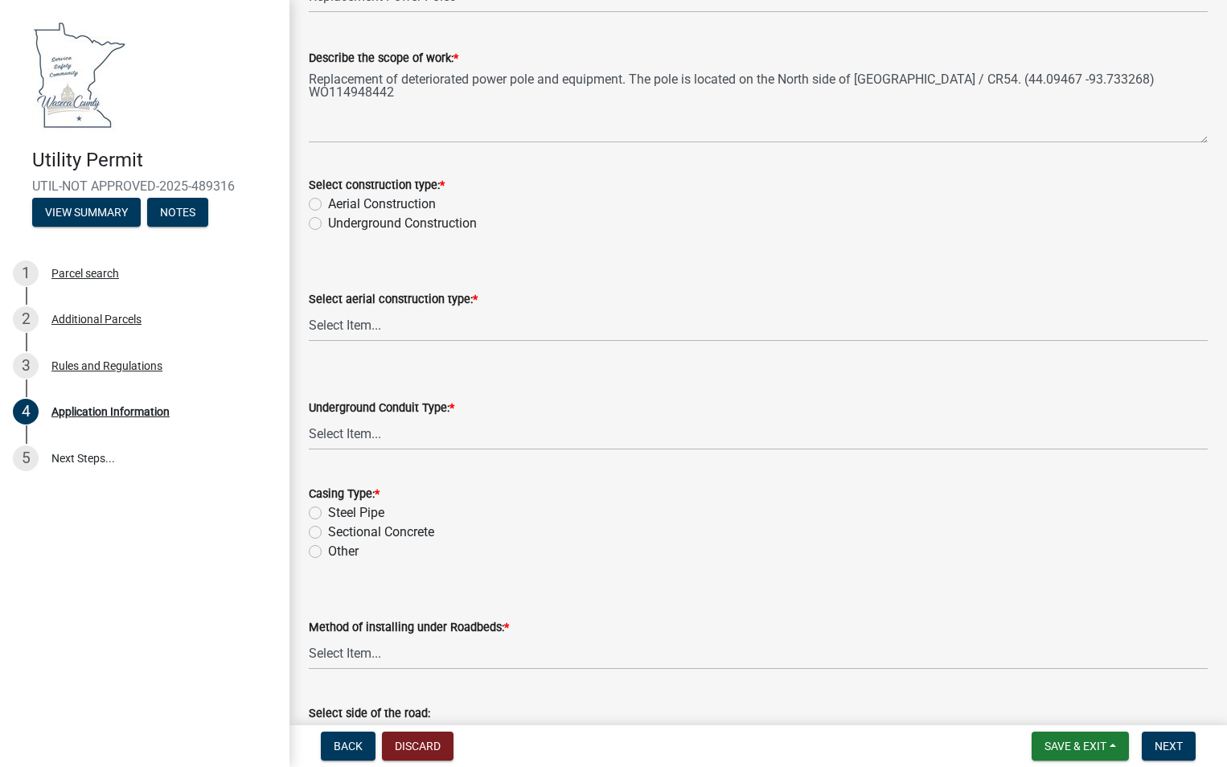
click at [328, 206] on label "Aerial Construction" at bounding box center [382, 204] width 108 height 19
click at [328, 205] on input "Aerial Construction" at bounding box center [333, 200] width 10 height 10
radio input "true"
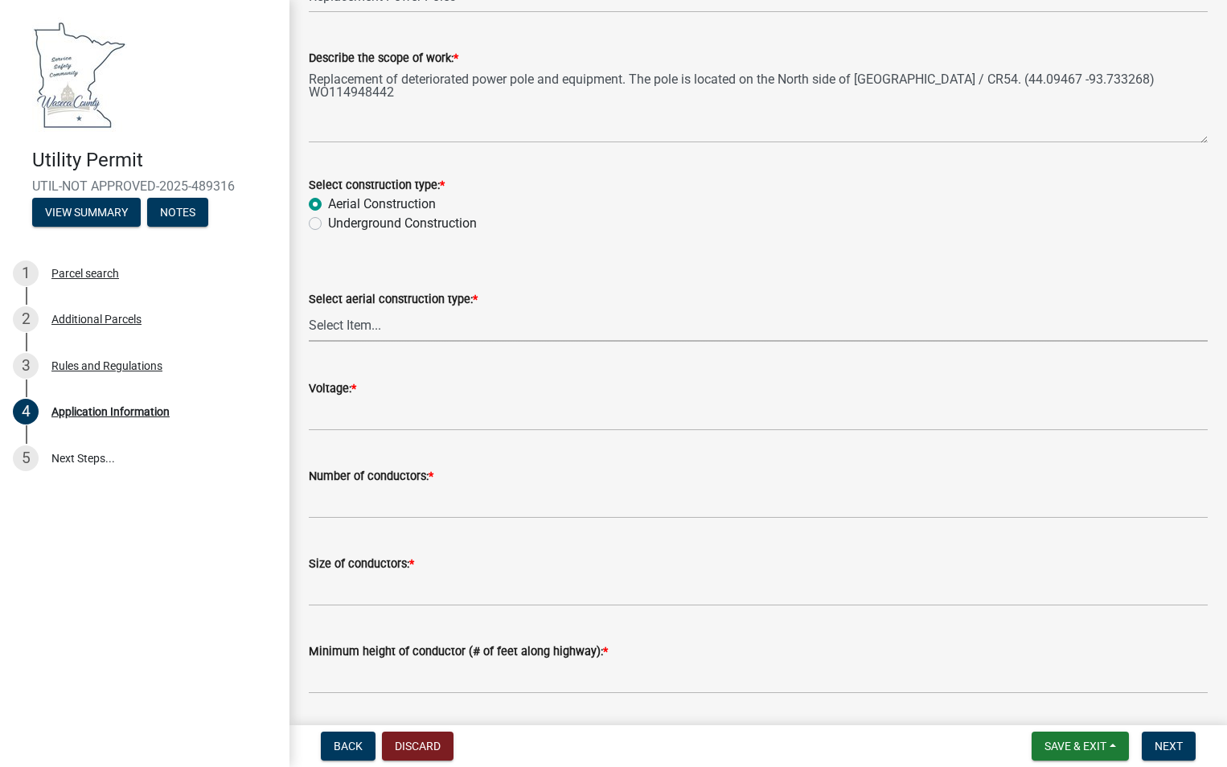
click at [392, 327] on select "Select Item... Single Pole H-Frame Single Pole and H-Frame Steel Tower Open Wir…" at bounding box center [758, 325] width 899 height 33
click at [309, 309] on select "Select Item... Single Pole H-Frame Single Pole and H-Frame Steel Tower Open Wir…" at bounding box center [758, 325] width 899 height 33
select select "19304c16-e6a5-4f91-ab96-d6aebb4c23b6"
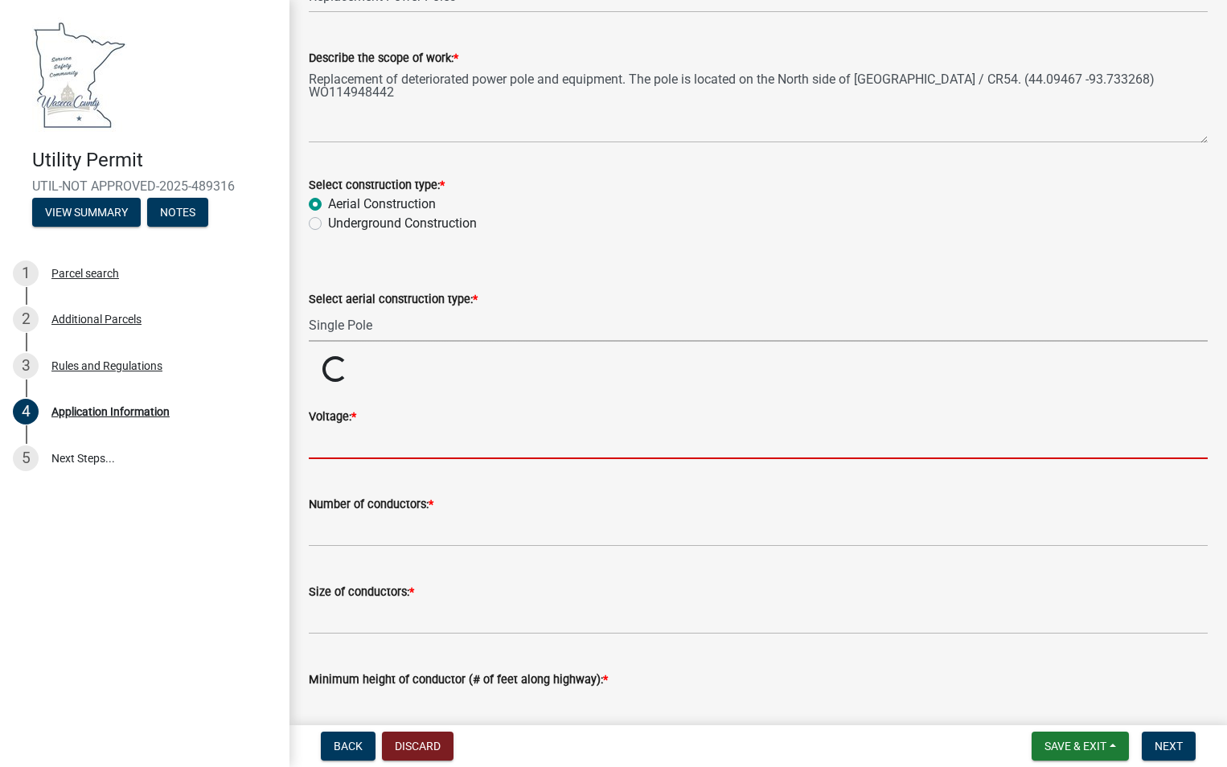
click at [355, 439] on input "Voltage: *" at bounding box center [758, 442] width 899 height 33
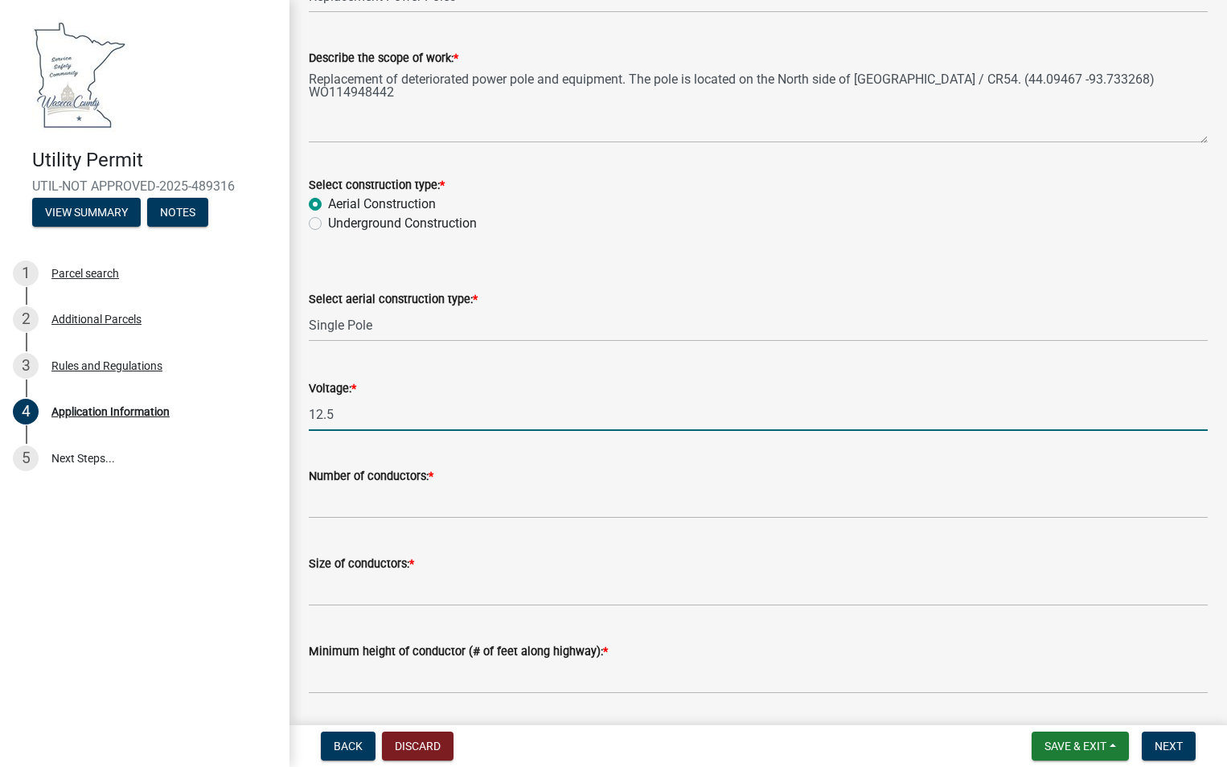
type input "12.5"
click at [367, 495] on input "Number of conductors: *" at bounding box center [758, 502] width 899 height 33
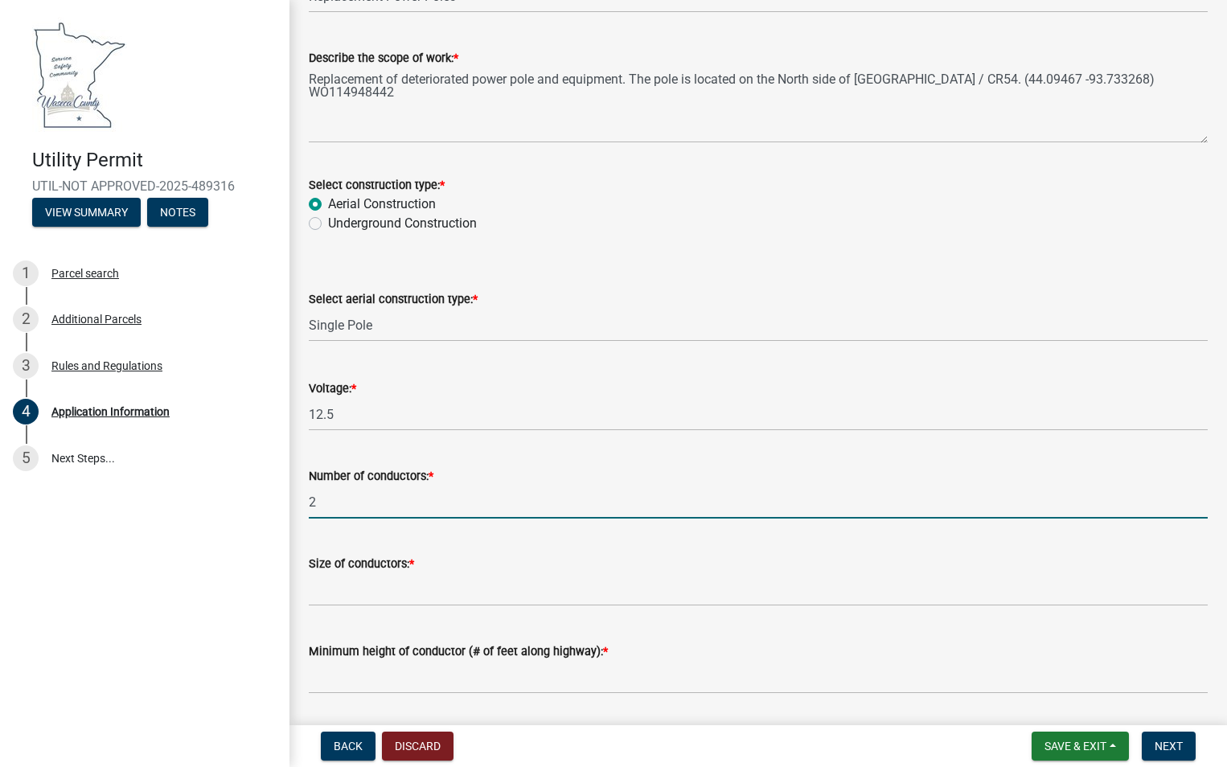
type input "2"
click at [407, 579] on input "Size of conductors: *" at bounding box center [758, 589] width 899 height 33
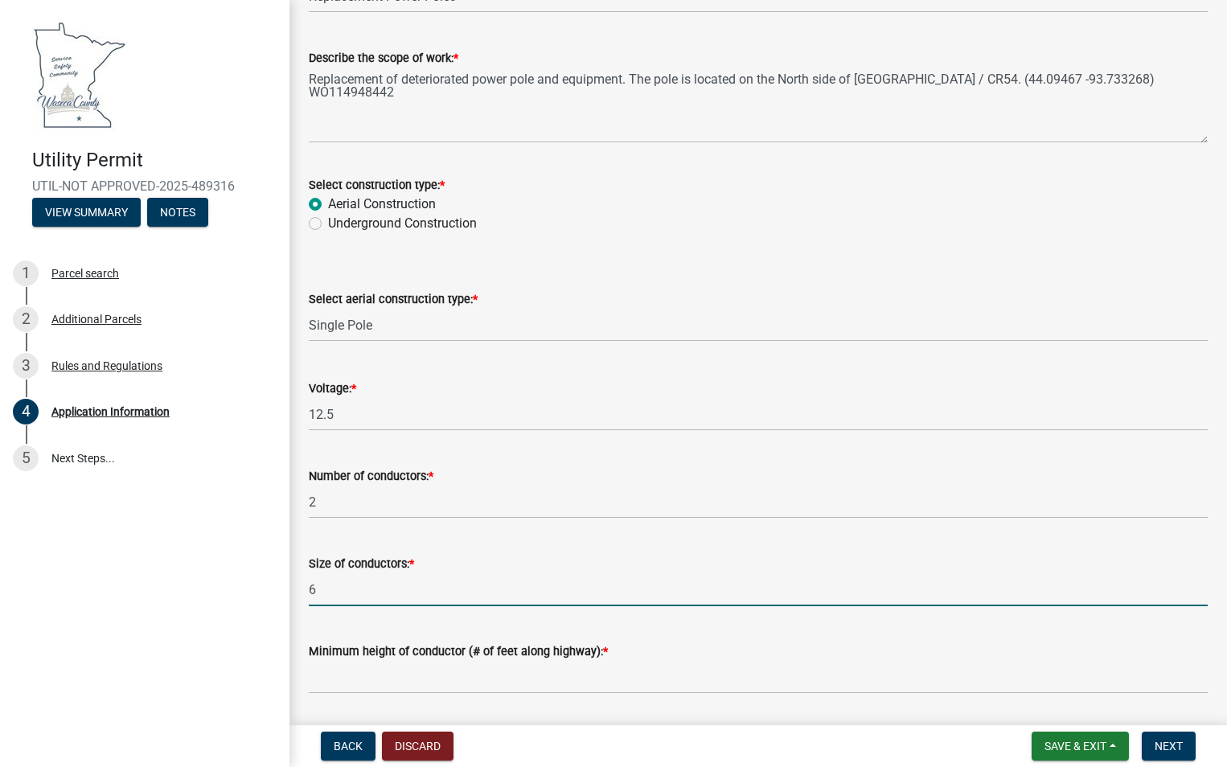
type input "6"
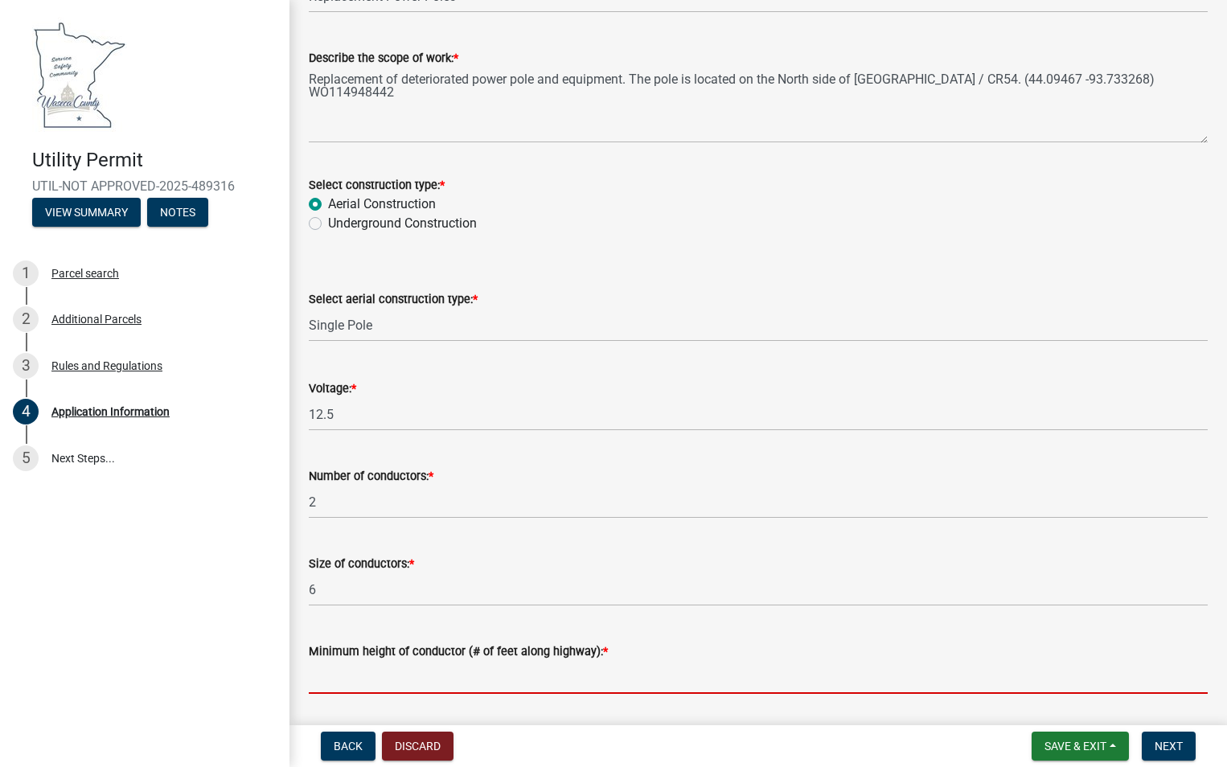
click at [404, 671] on input "Minimum height of conductor (# of feet along highway): *" at bounding box center [758, 677] width 899 height 33
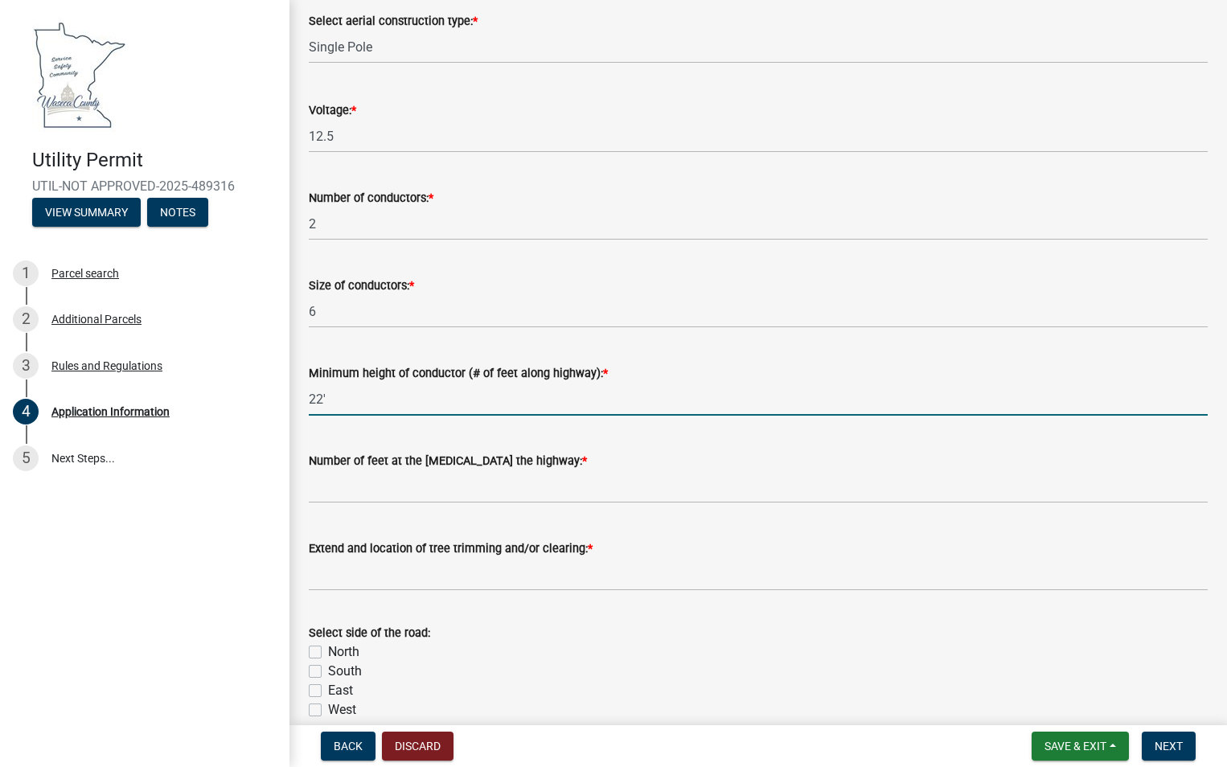
scroll to position [3538, 0]
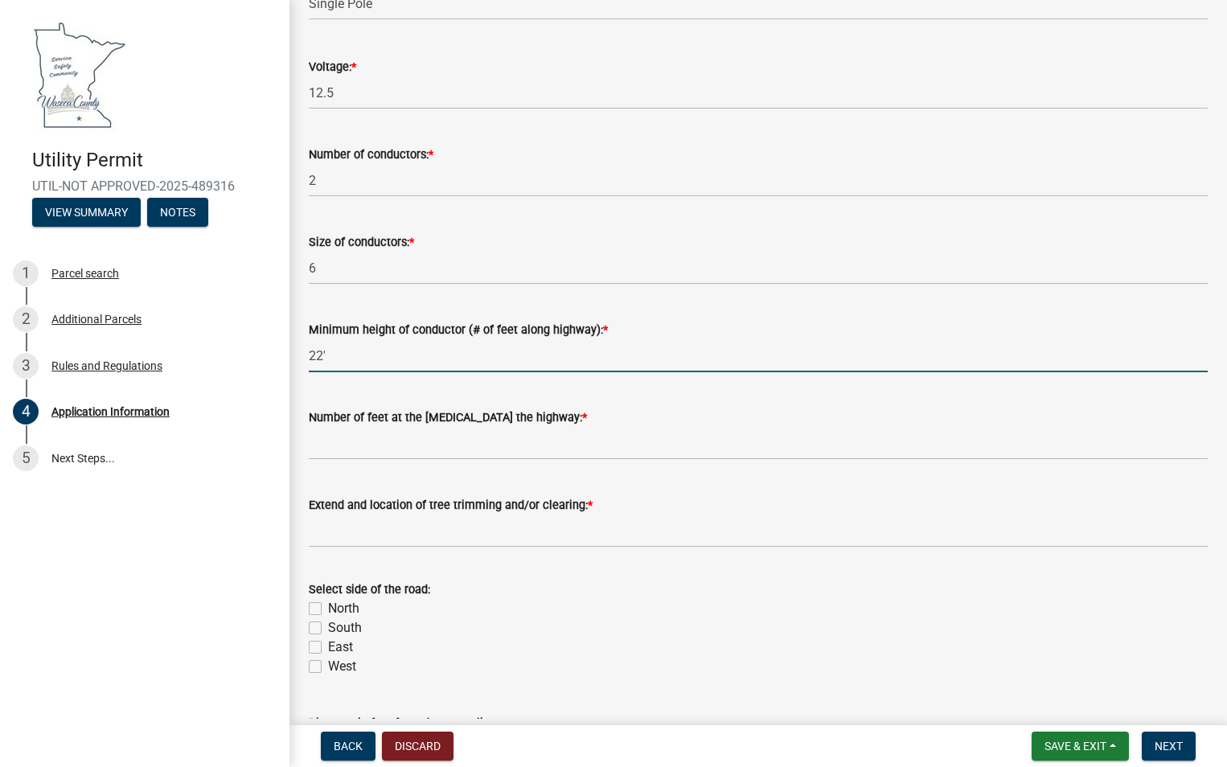
type input "22'"
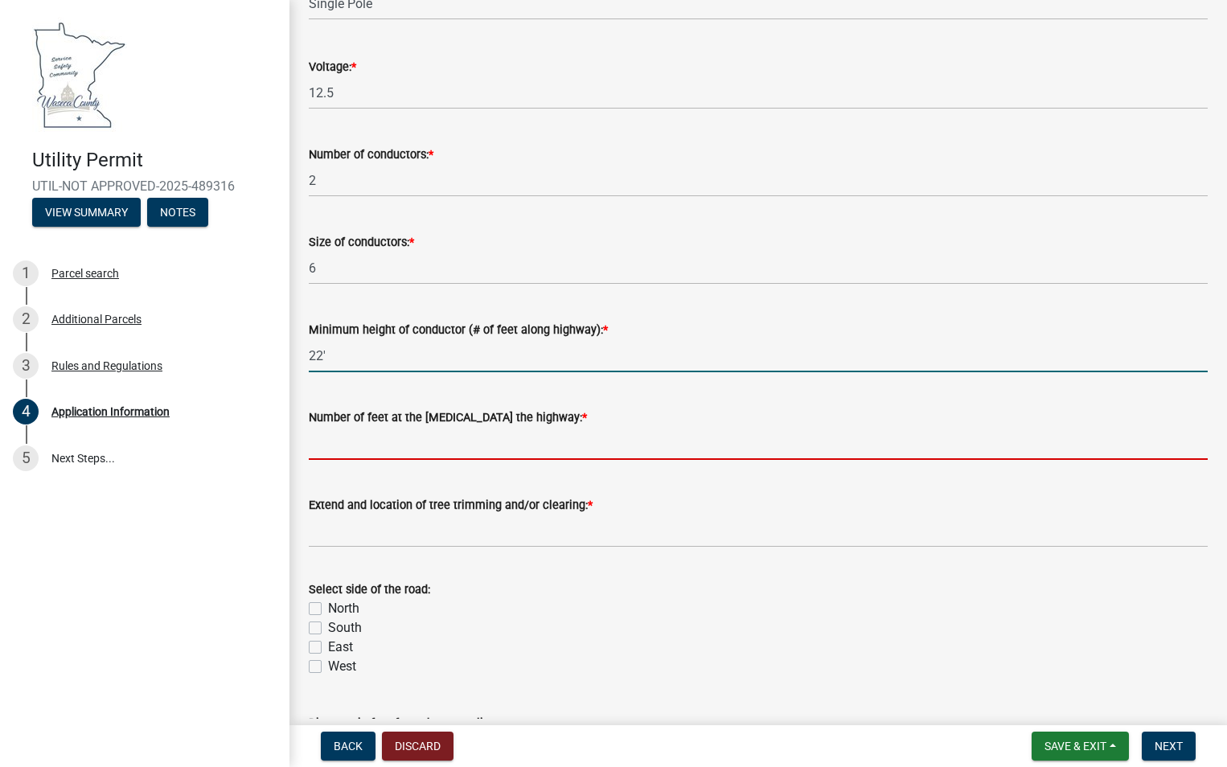
click at [456, 452] on input "Number of feet at the [MEDICAL_DATA] the highway: *" at bounding box center [758, 443] width 899 height 33
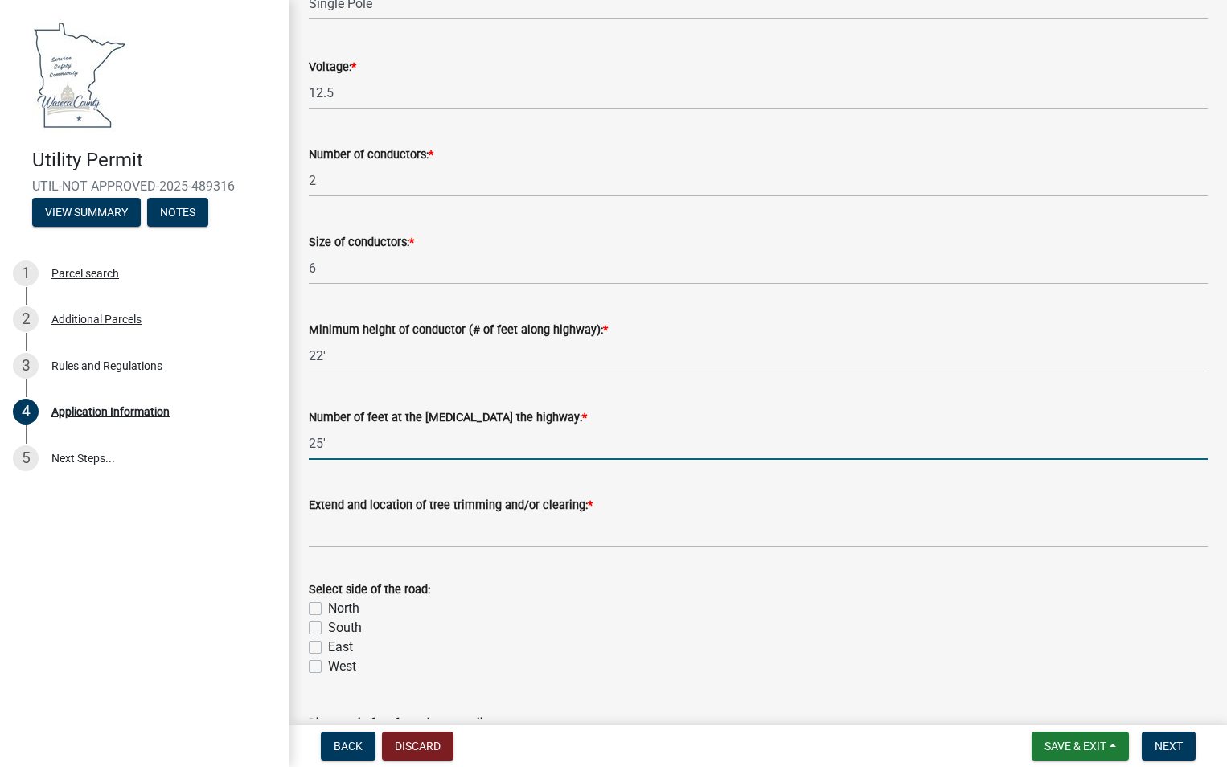
type input "25'"
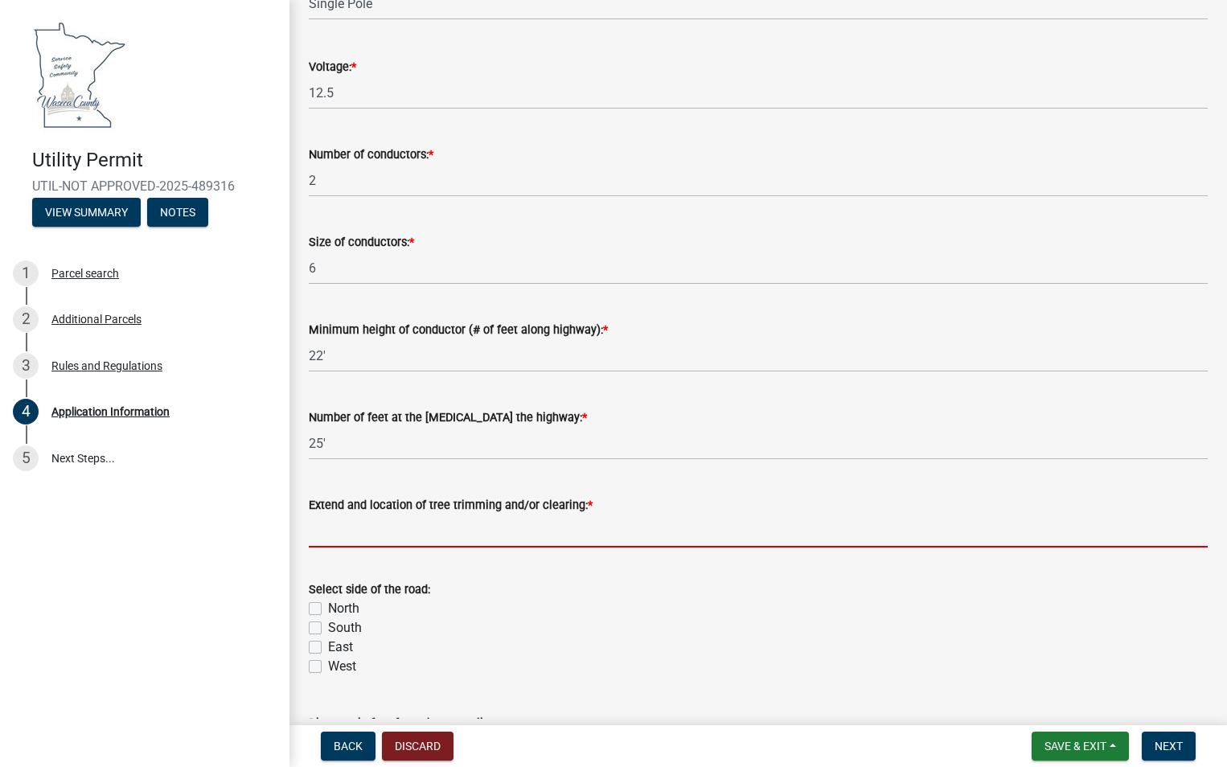
click at [514, 534] on input "Extend and location of tree trimming and/or clearing: *" at bounding box center [758, 531] width 899 height 33
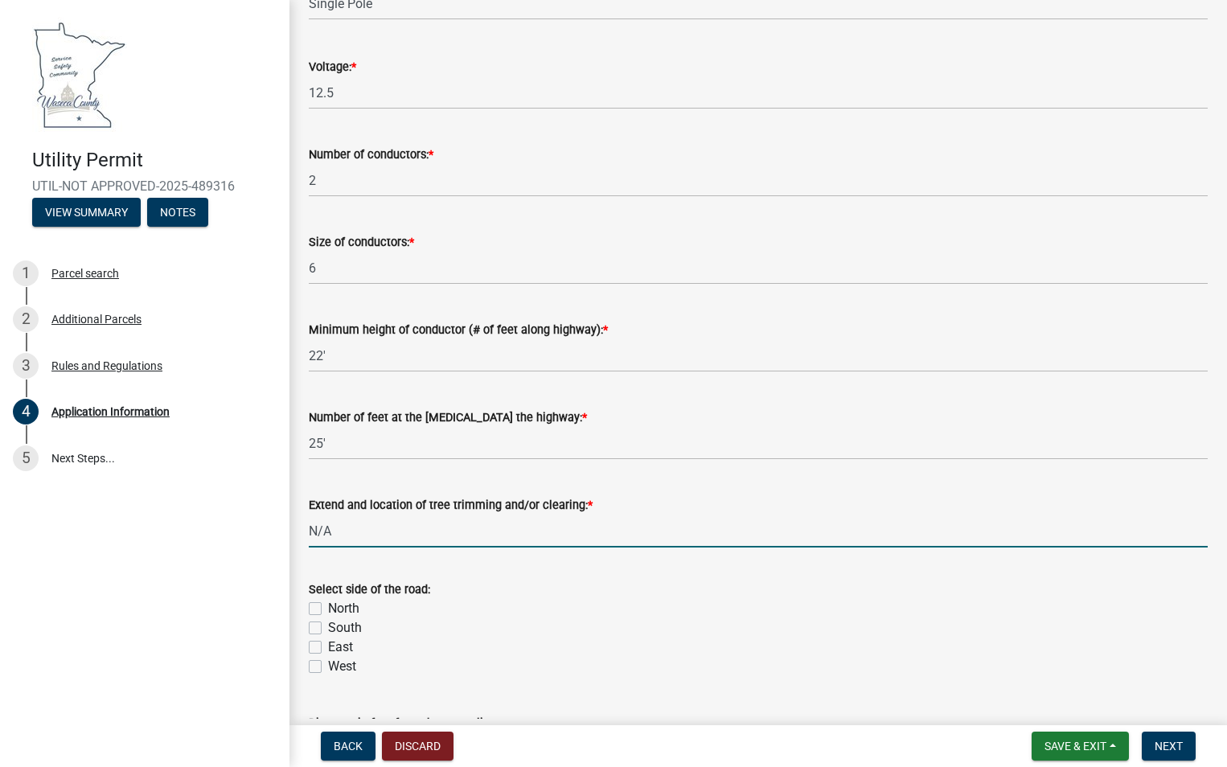
type input "N/A"
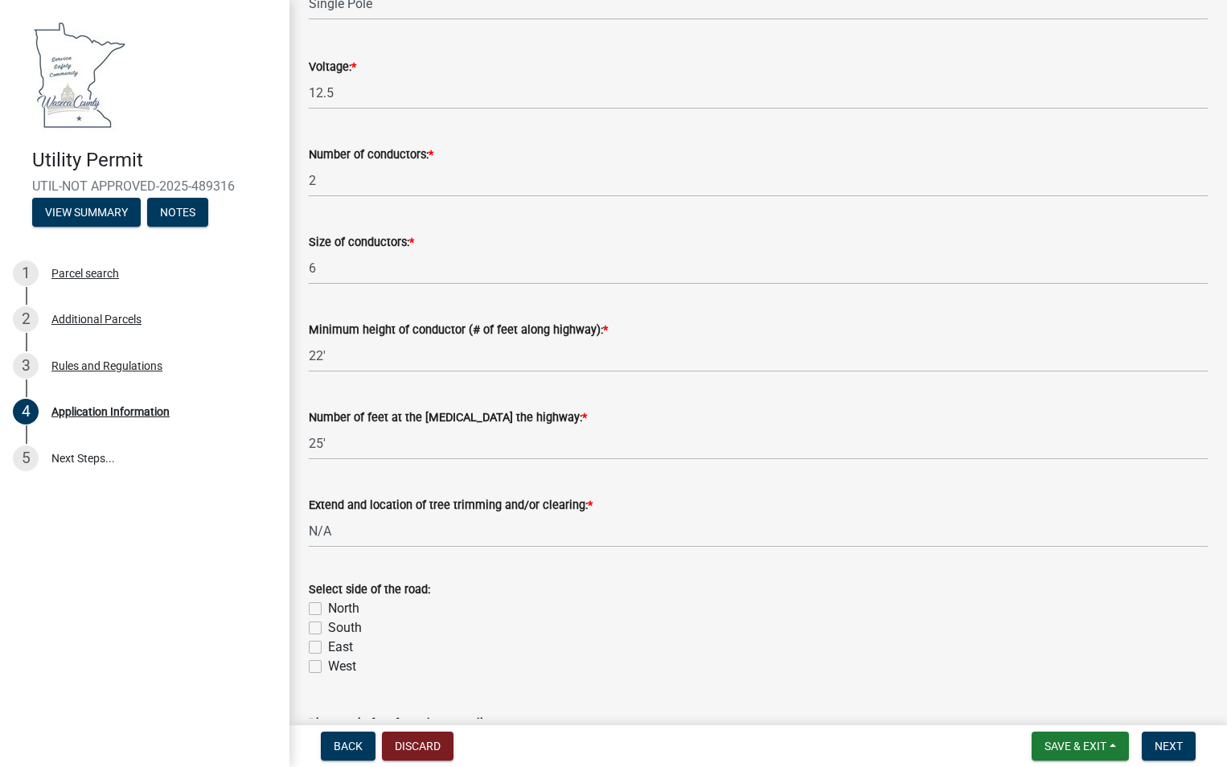
drag, startPoint x: 317, startPoint y: 613, endPoint x: 326, endPoint y: 611, distance: 9.0
click at [328, 612] on label "North" at bounding box center [343, 608] width 31 height 19
click at [328, 609] on input "North" at bounding box center [333, 604] width 10 height 10
checkbox input "true"
checkbox input "false"
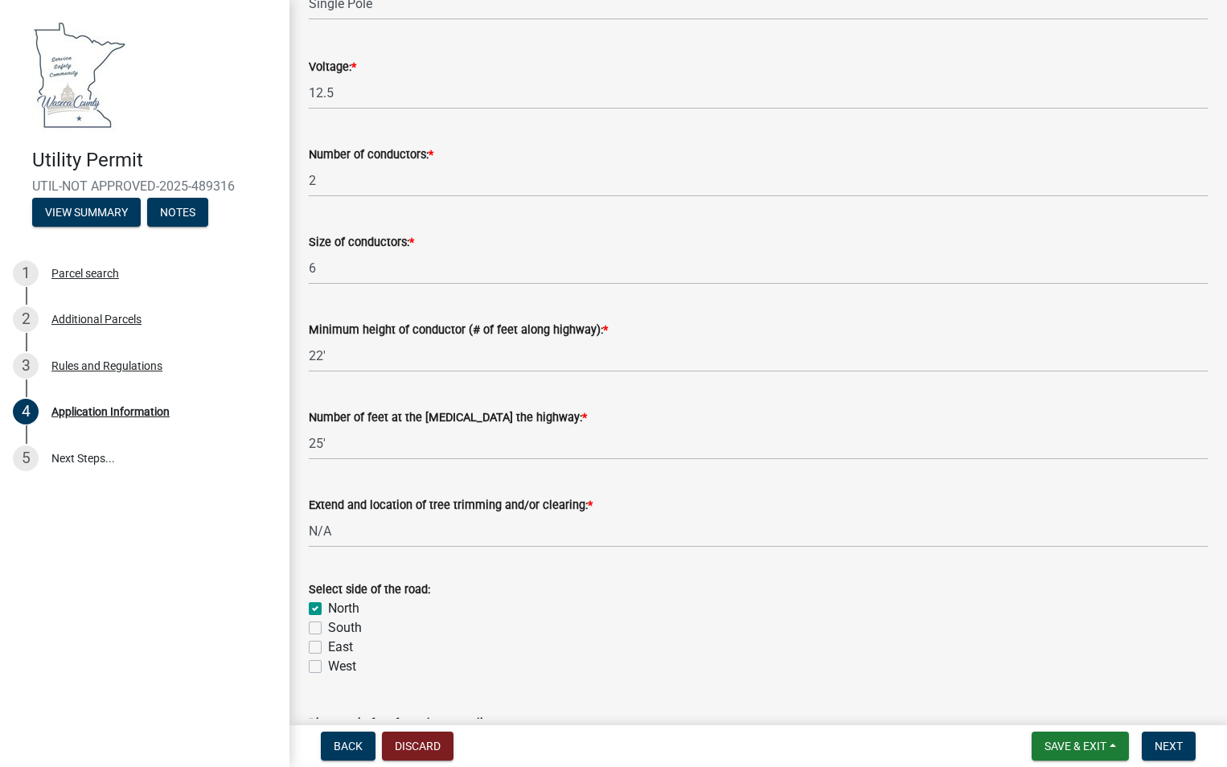
checkbox input "false"
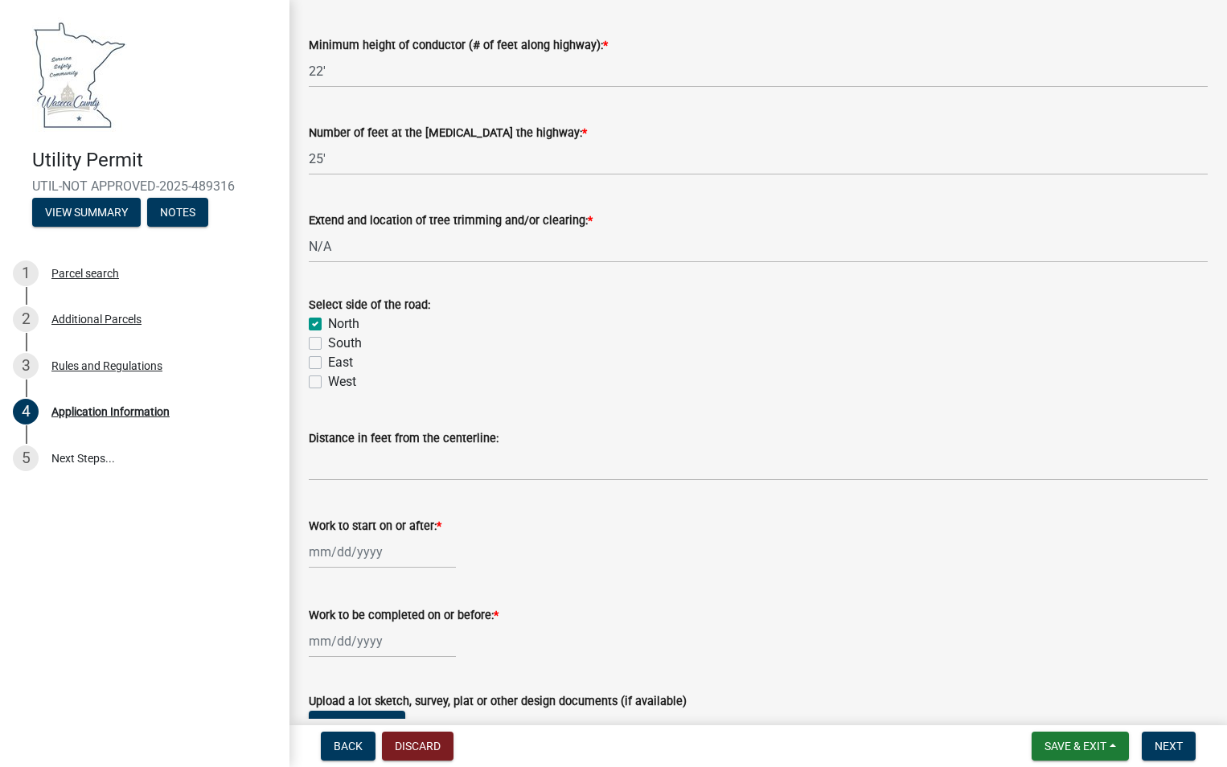
scroll to position [3860, 0]
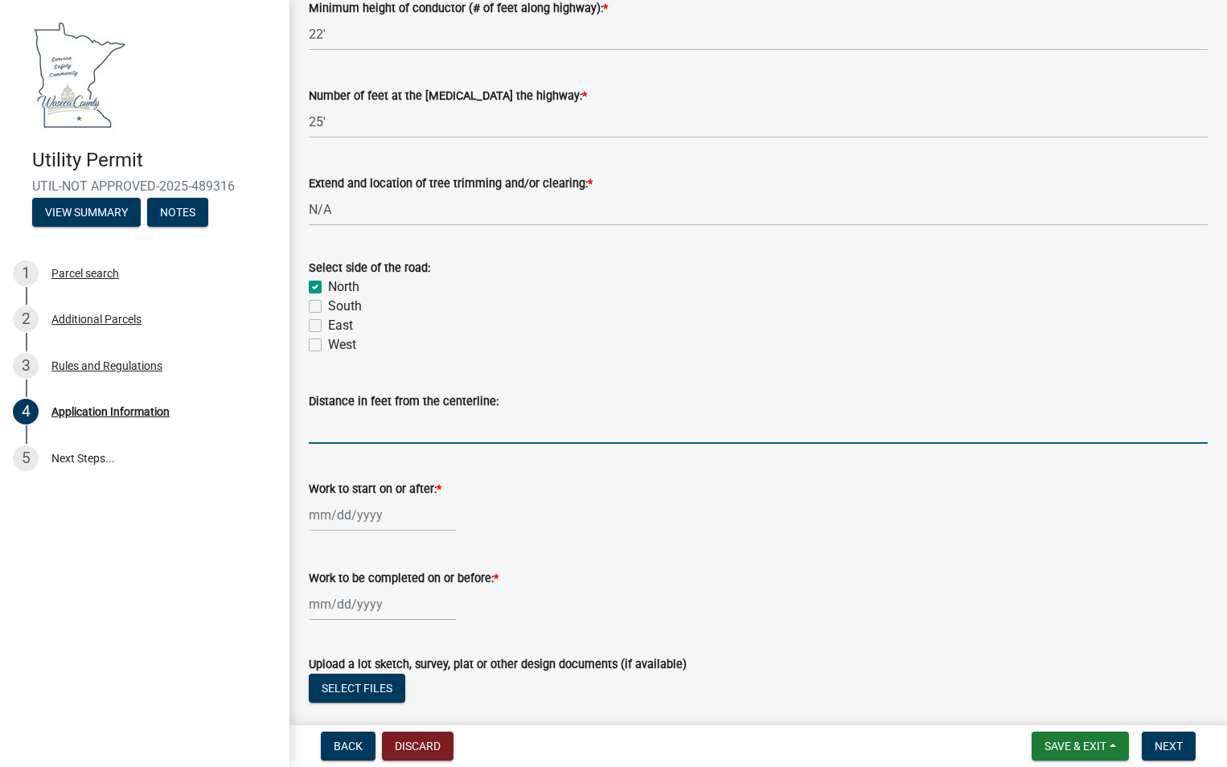
click at [387, 426] on input "Distance in feet from the centerline:" at bounding box center [758, 427] width 899 height 33
type input "48'"
click at [320, 513] on div at bounding box center [382, 515] width 147 height 33
select select "10"
select select "2025"
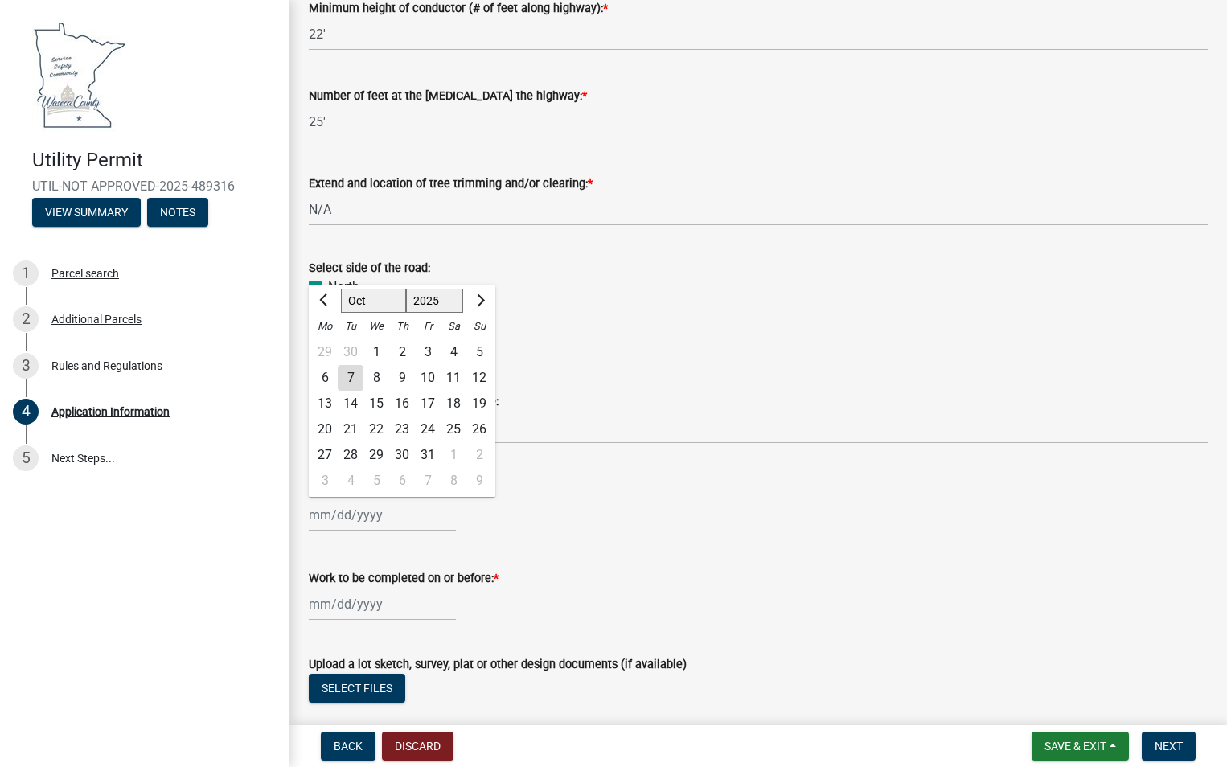
click at [429, 377] on div "10" at bounding box center [428, 378] width 26 height 26
type input "[DATE]"
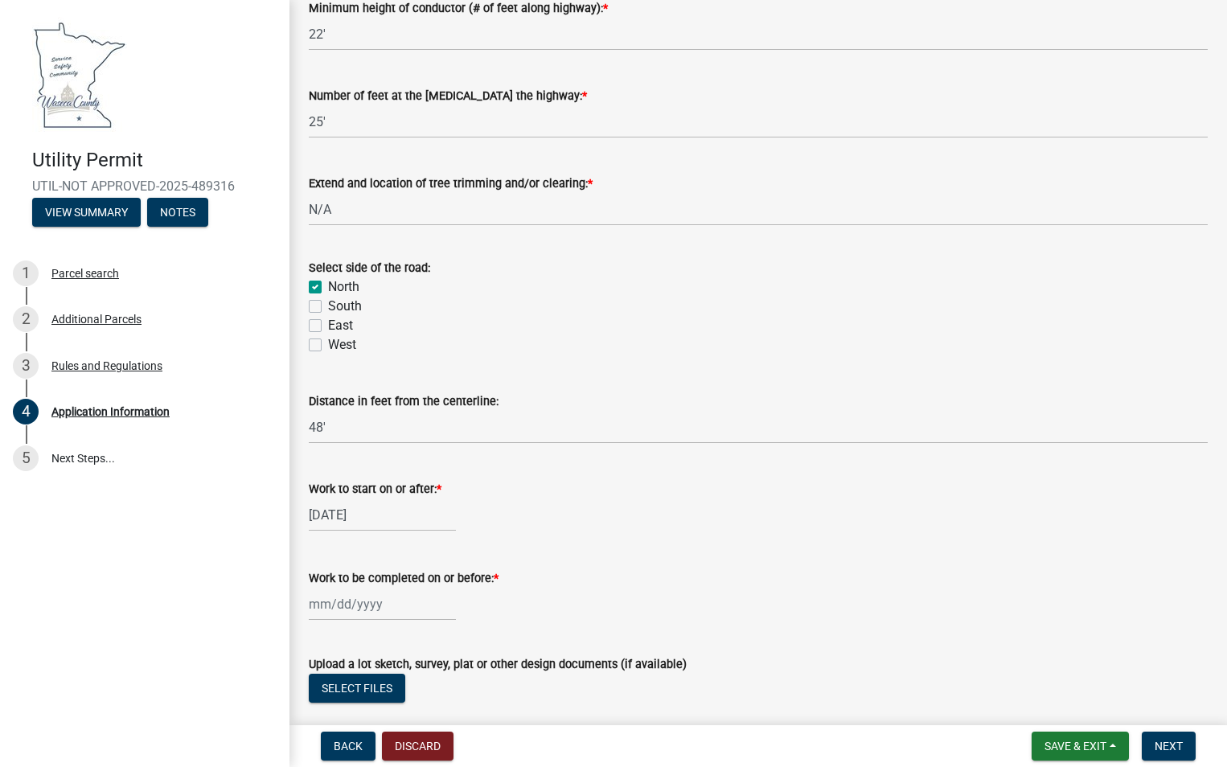
select select "10"
select select "2025"
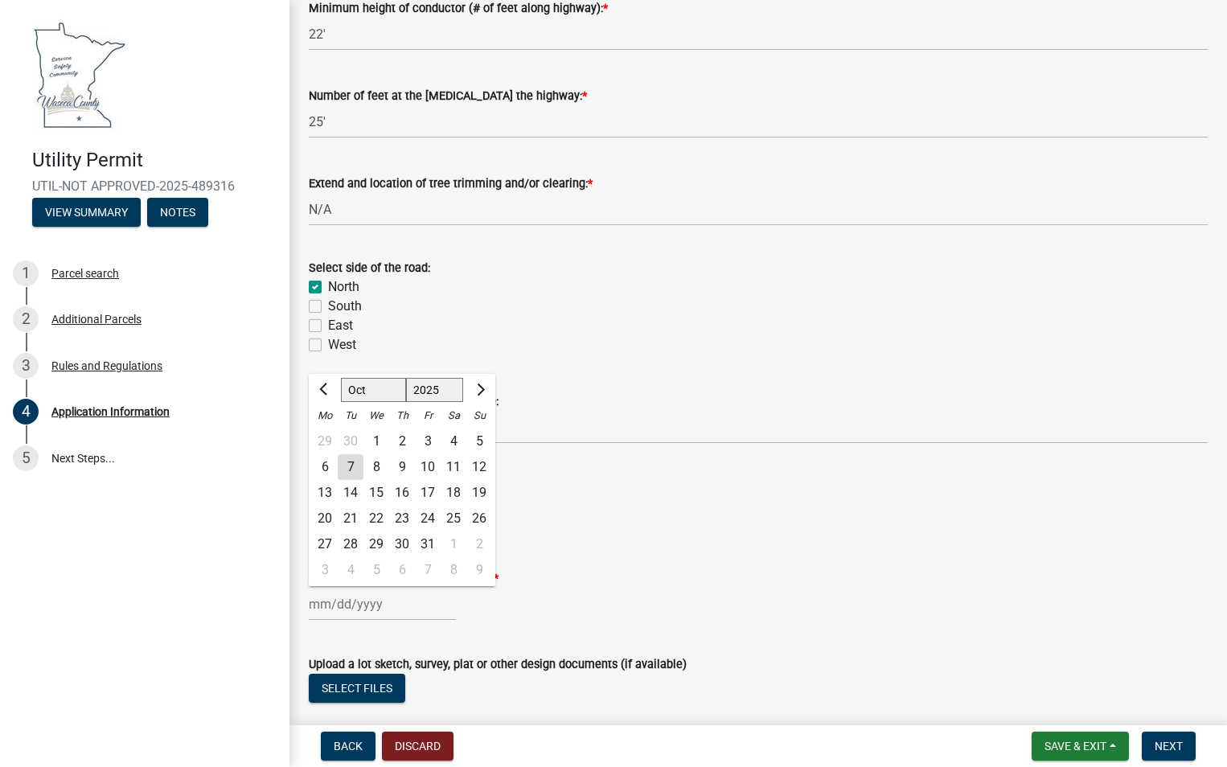
click at [349, 609] on div "[PERSON_NAME] Feb Mar Apr [PERSON_NAME][DATE] Oct Nov [DATE] 1526 1527 1528 152…" at bounding box center [382, 604] width 147 height 33
click at [477, 385] on span "Next month" at bounding box center [479, 390] width 12 height 12
select select "12"
click at [358, 492] on div "16" at bounding box center [351, 493] width 26 height 26
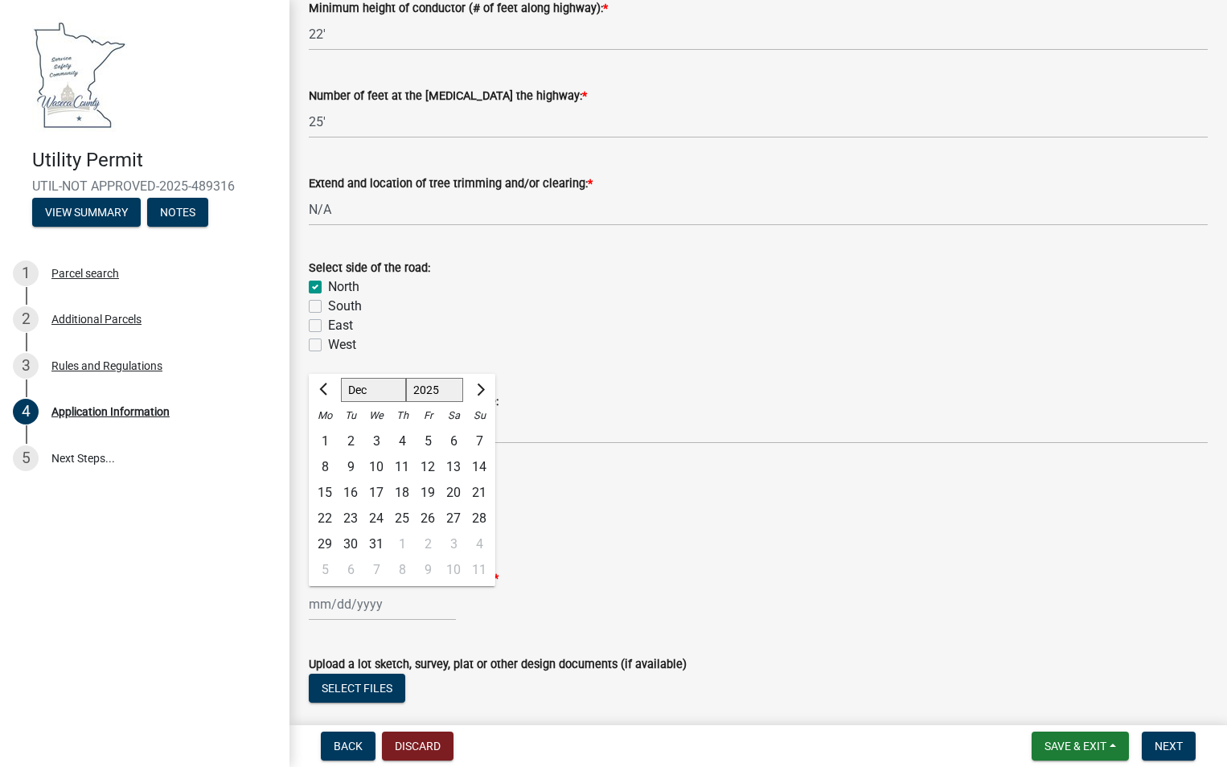
type input "[DATE]"
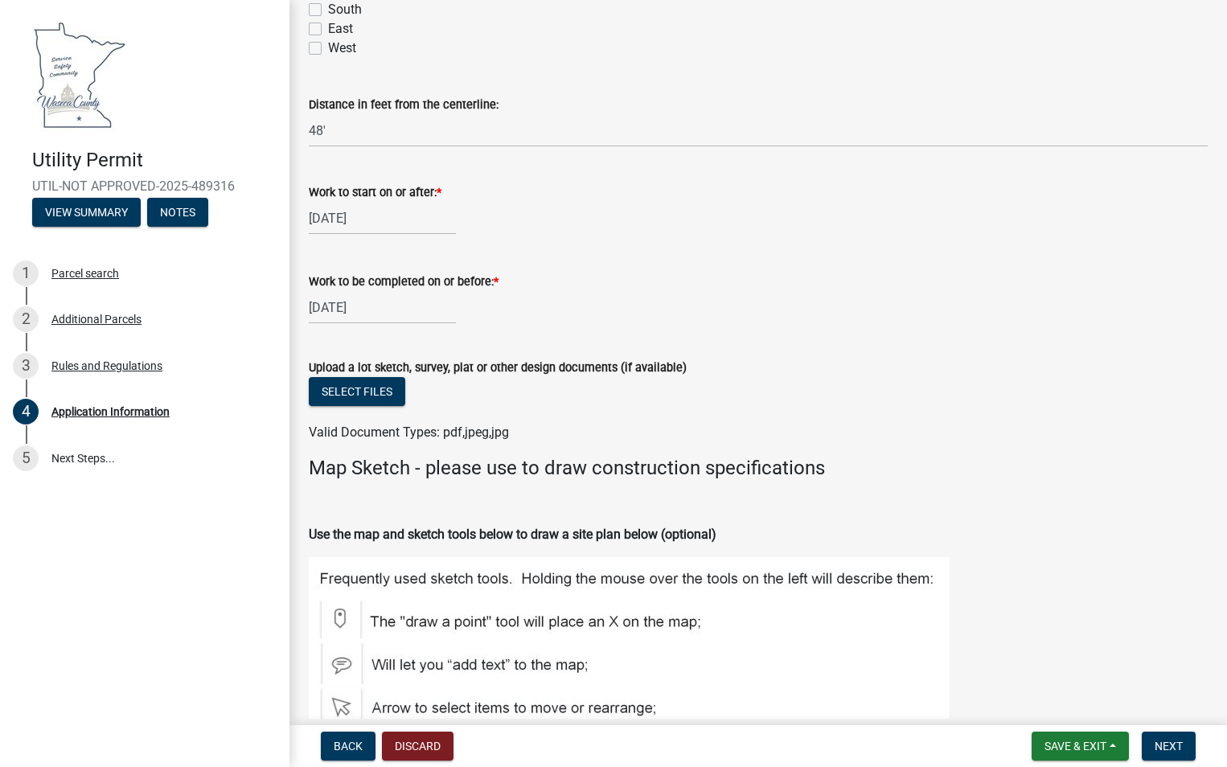
scroll to position [4181, 0]
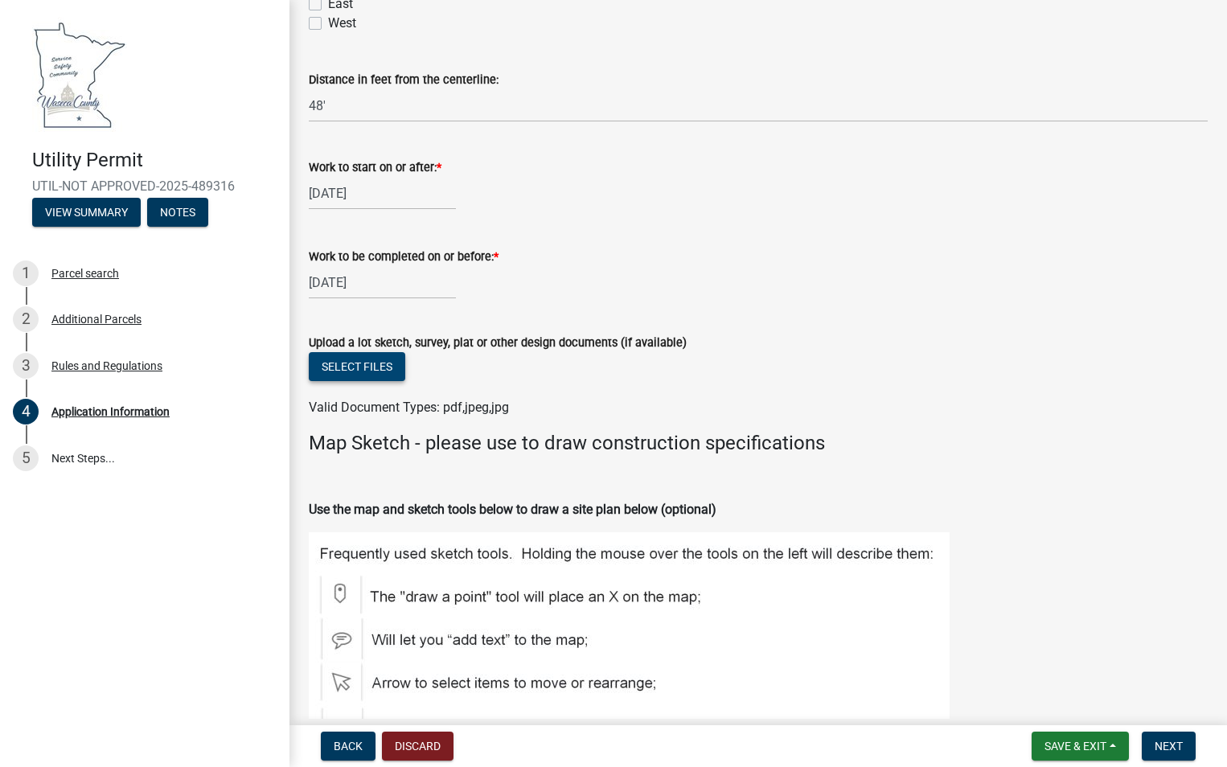
click at [376, 362] on button "Select files" at bounding box center [357, 366] width 96 height 29
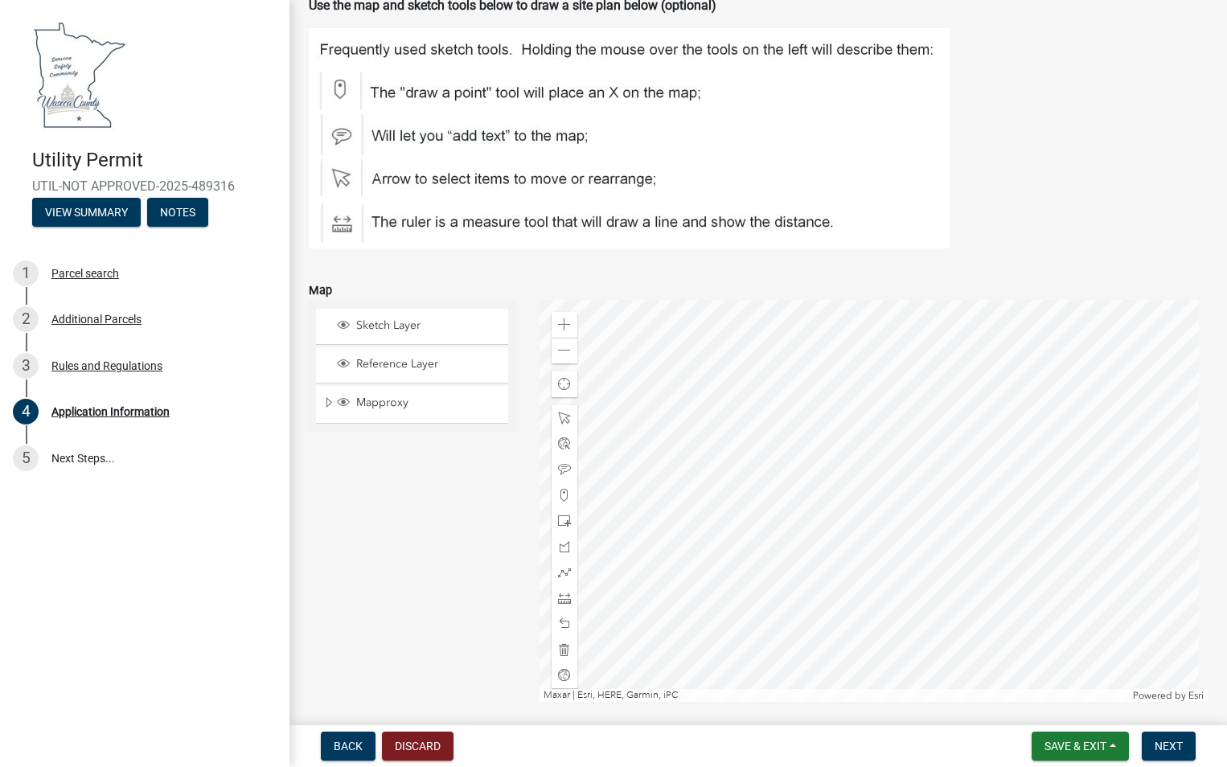
scroll to position [4824, 0]
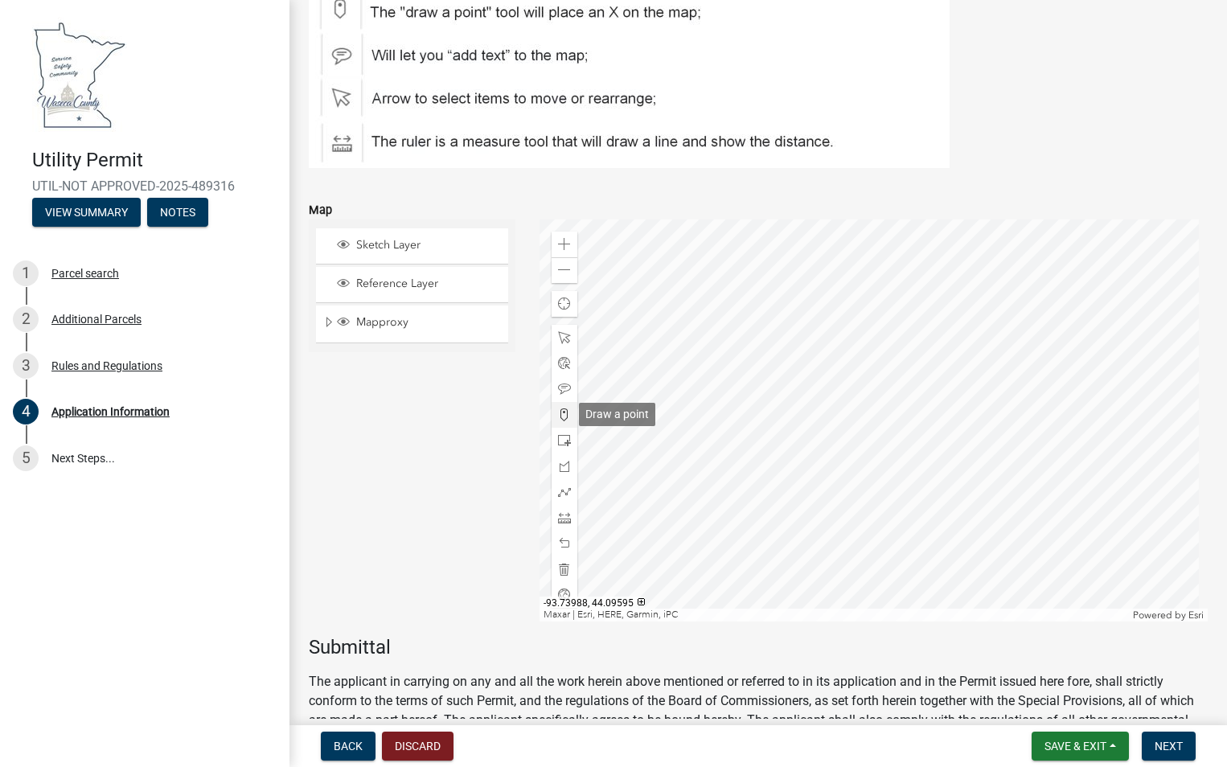
click at [563, 412] on span at bounding box center [564, 414] width 13 height 13
click at [815, 453] on div at bounding box center [874, 421] width 668 height 402
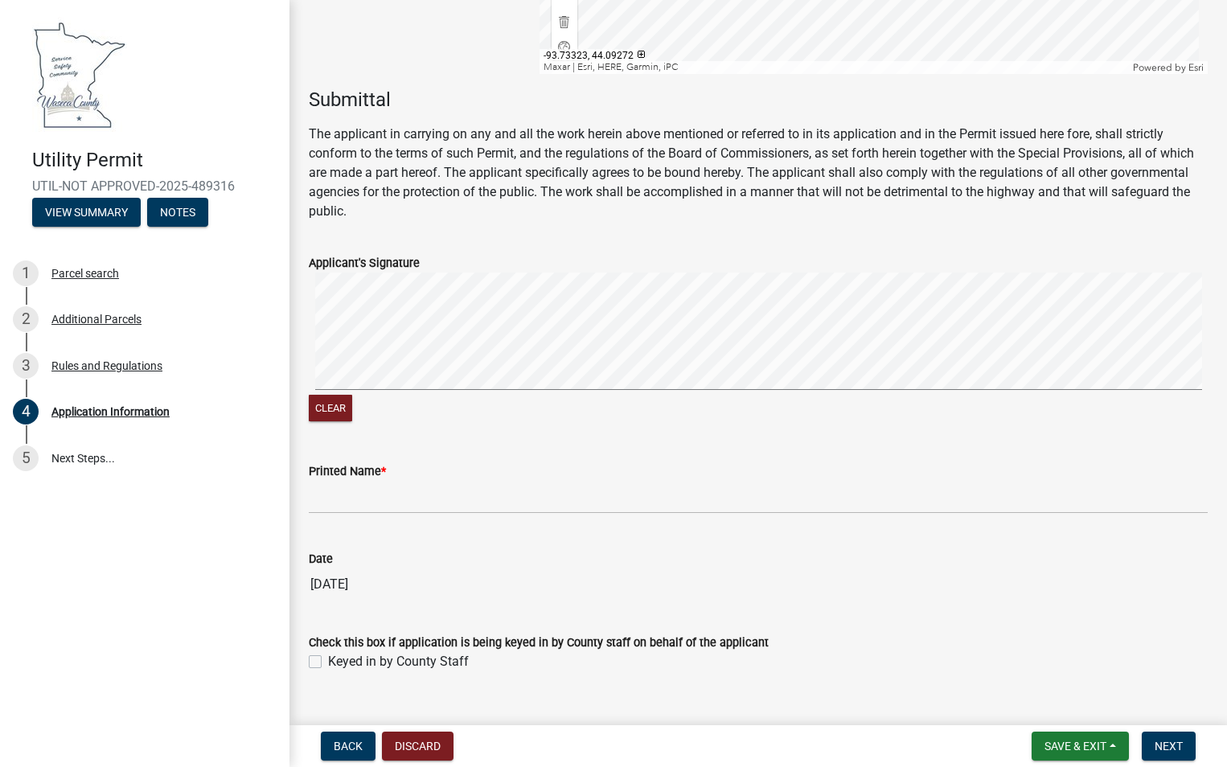
scroll to position [5402, 0]
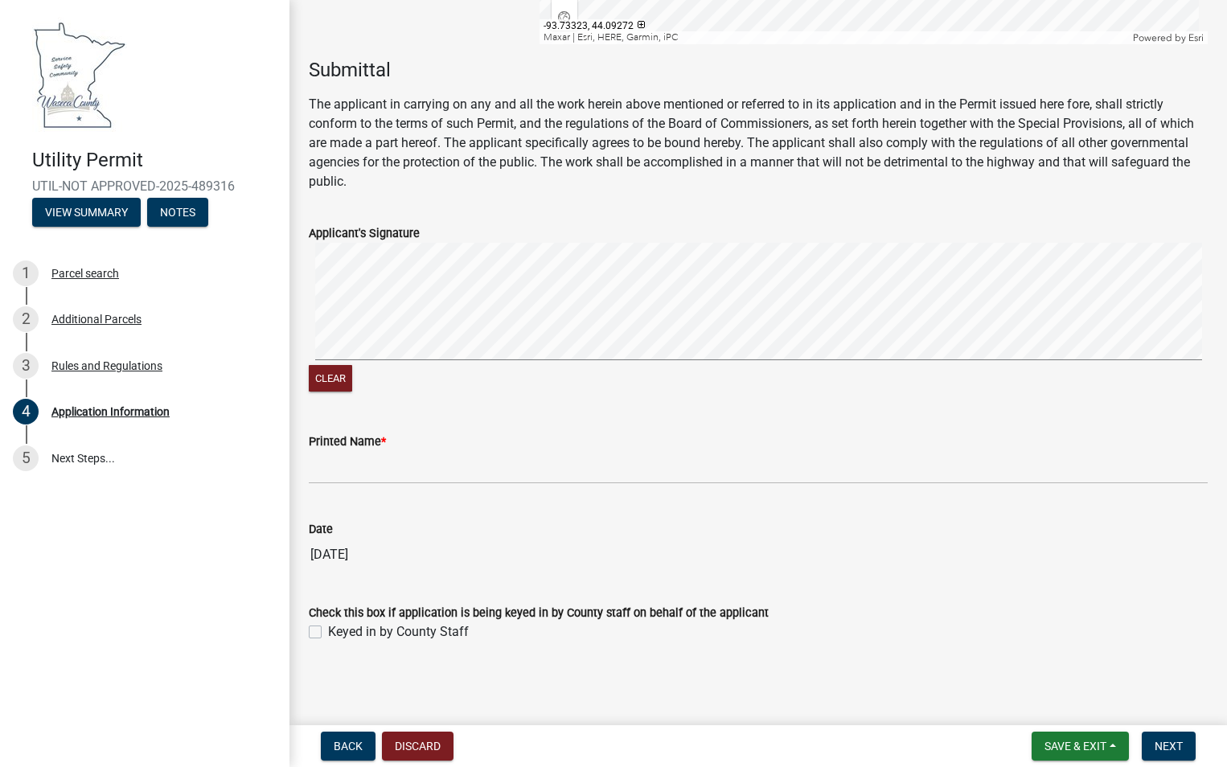
click at [503, 373] on div "Clear" at bounding box center [758, 319] width 899 height 153
click at [357, 466] on input "Printed Name *" at bounding box center [758, 467] width 899 height 33
type input "[PERSON_NAME]"
drag, startPoint x: 1172, startPoint y: 745, endPoint x: 1164, endPoint y: 729, distance: 17.6
click at [1171, 745] on span "Next" at bounding box center [1169, 746] width 28 height 13
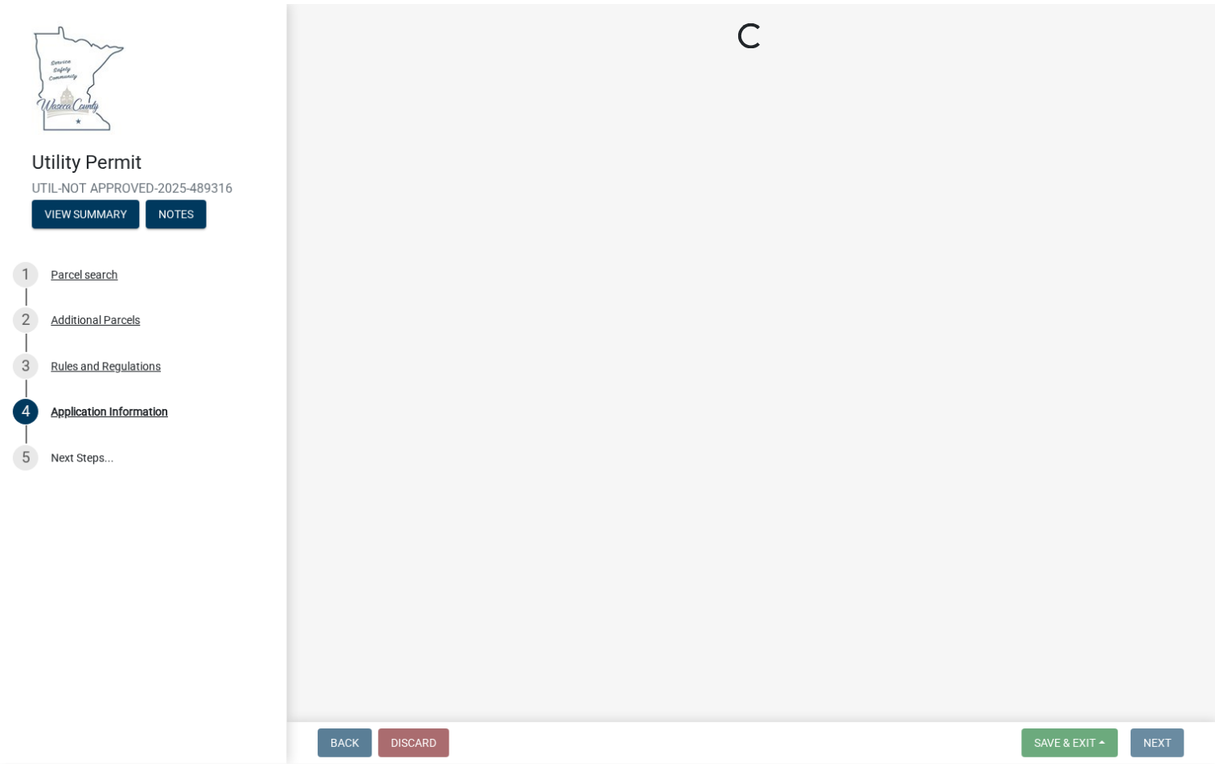
scroll to position [0, 0]
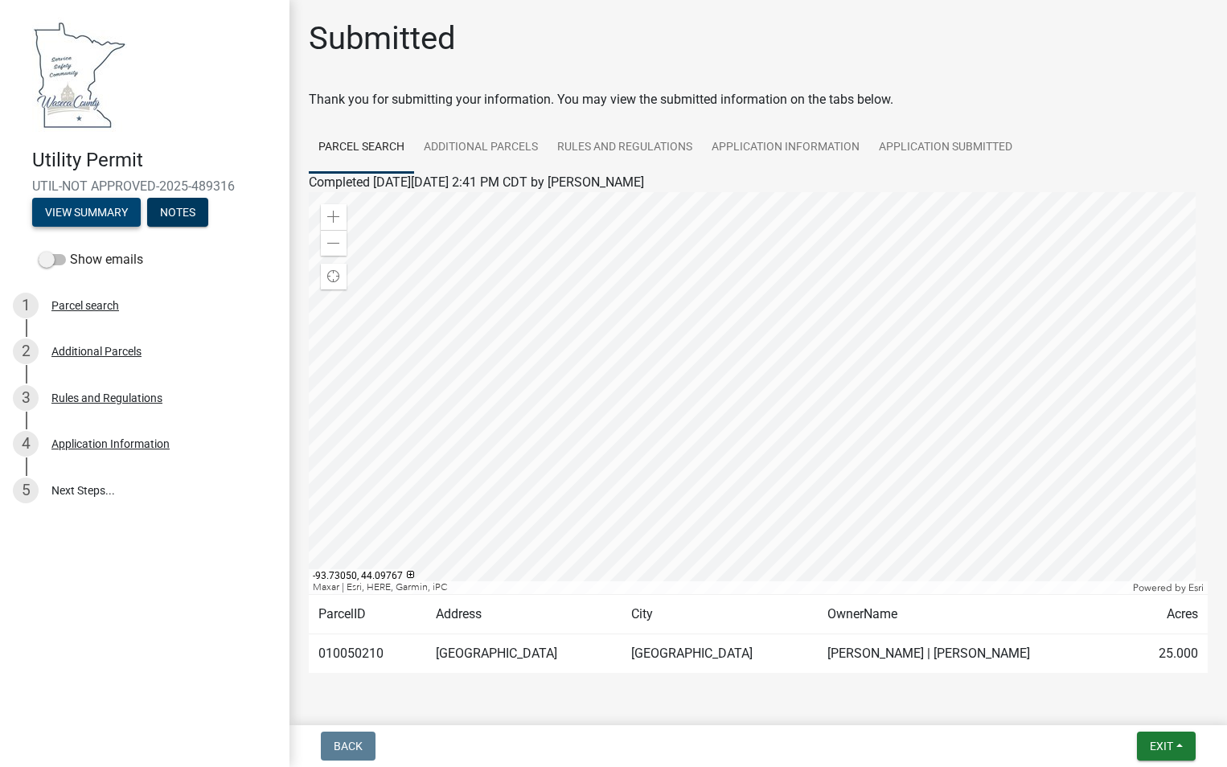
click at [76, 215] on button "View Summary" at bounding box center [86, 212] width 109 height 29
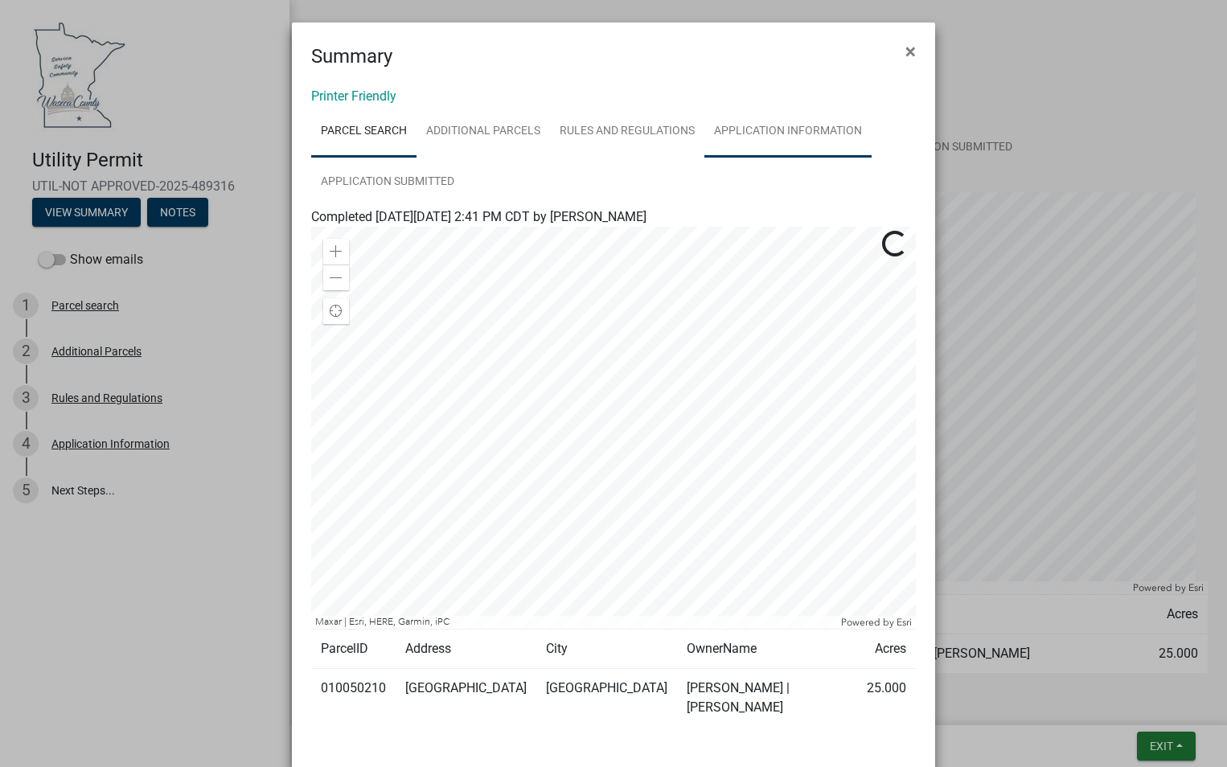
click at [789, 133] on link "Application Information" at bounding box center [787, 131] width 167 height 51
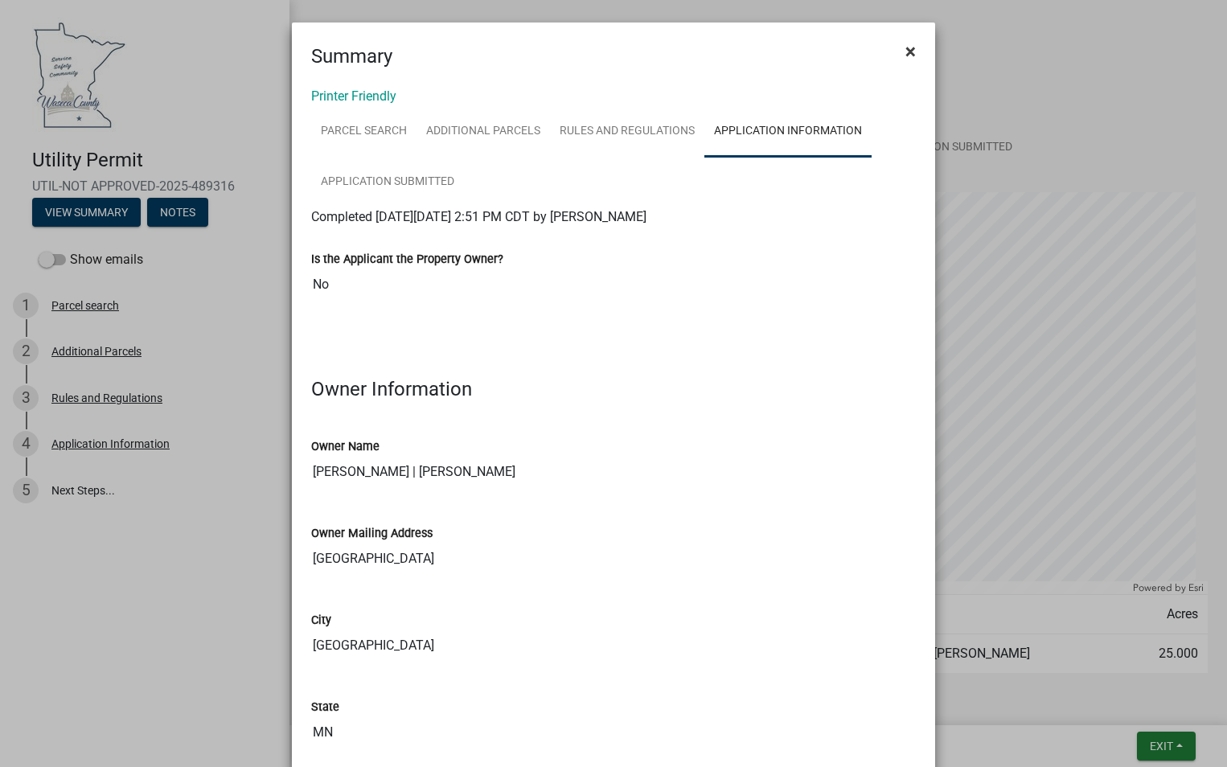
click at [905, 51] on span "×" at bounding box center [910, 51] width 10 height 23
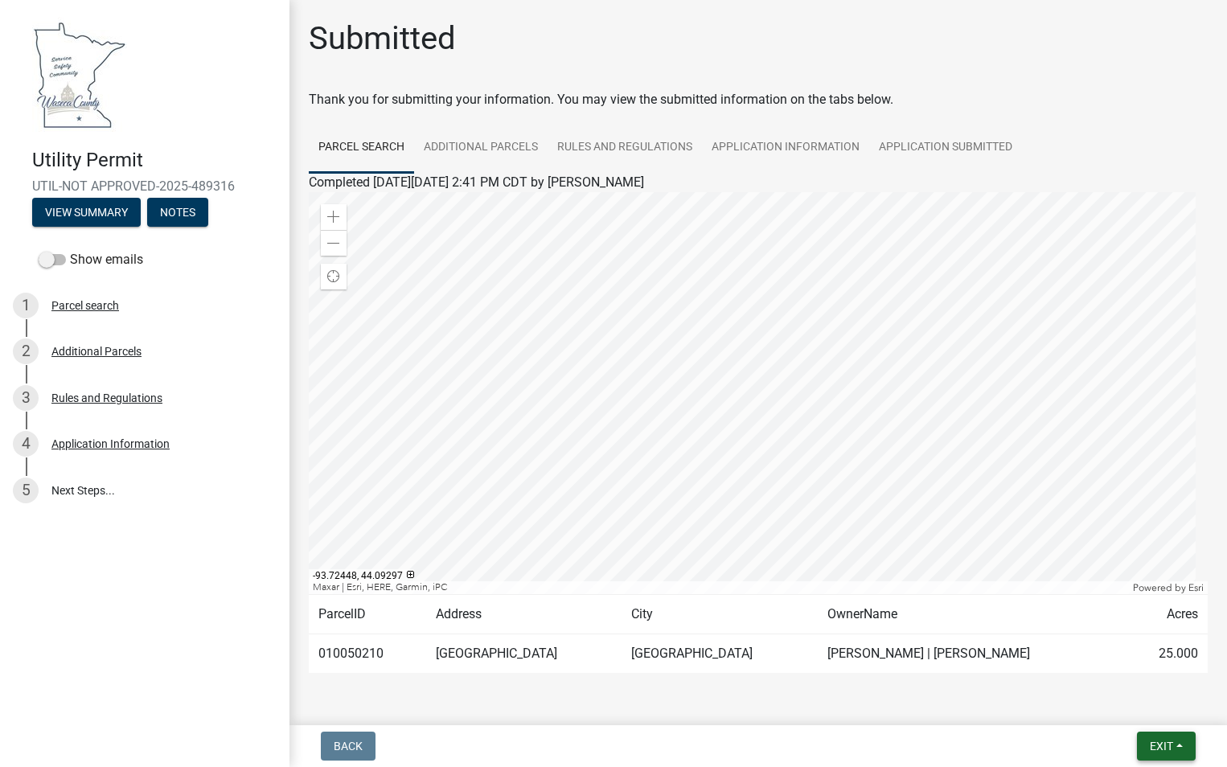
click at [1158, 736] on button "Exit" at bounding box center [1166, 746] width 59 height 29
click at [1122, 704] on button "Save & Exit" at bounding box center [1131, 704] width 129 height 39
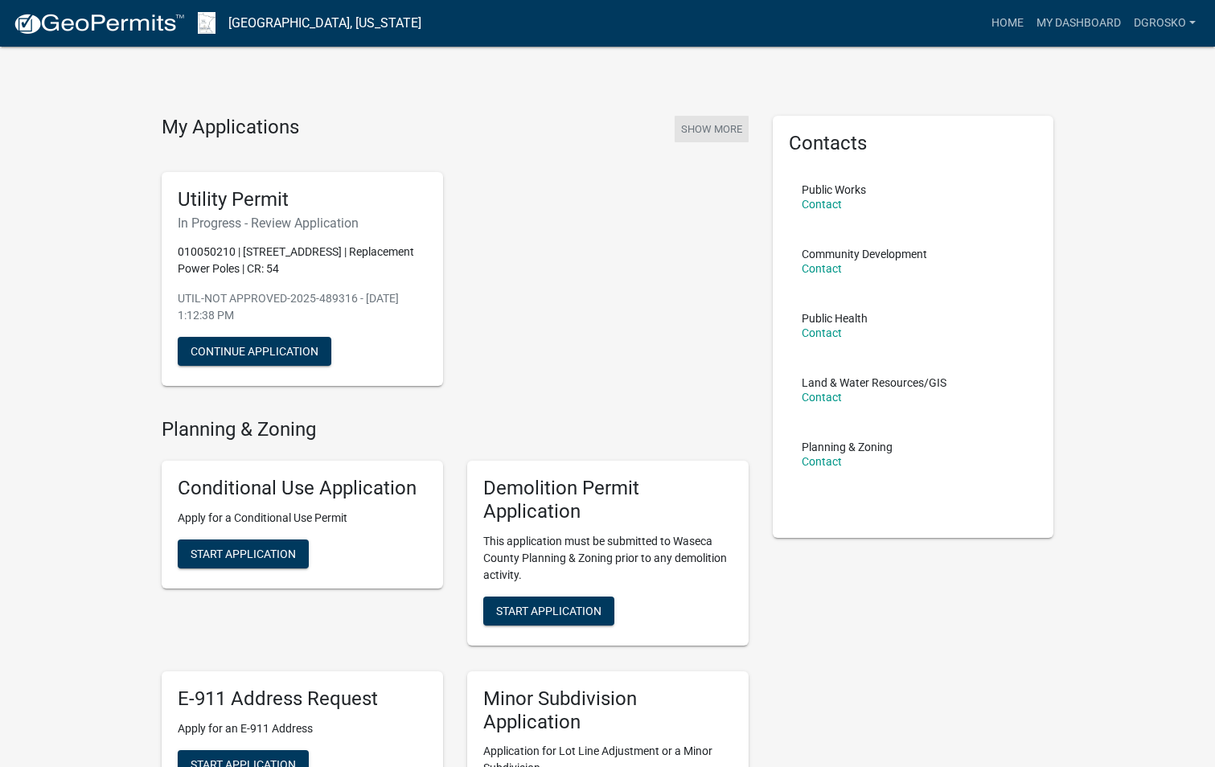
click at [698, 129] on button "Show More" at bounding box center [712, 129] width 74 height 27
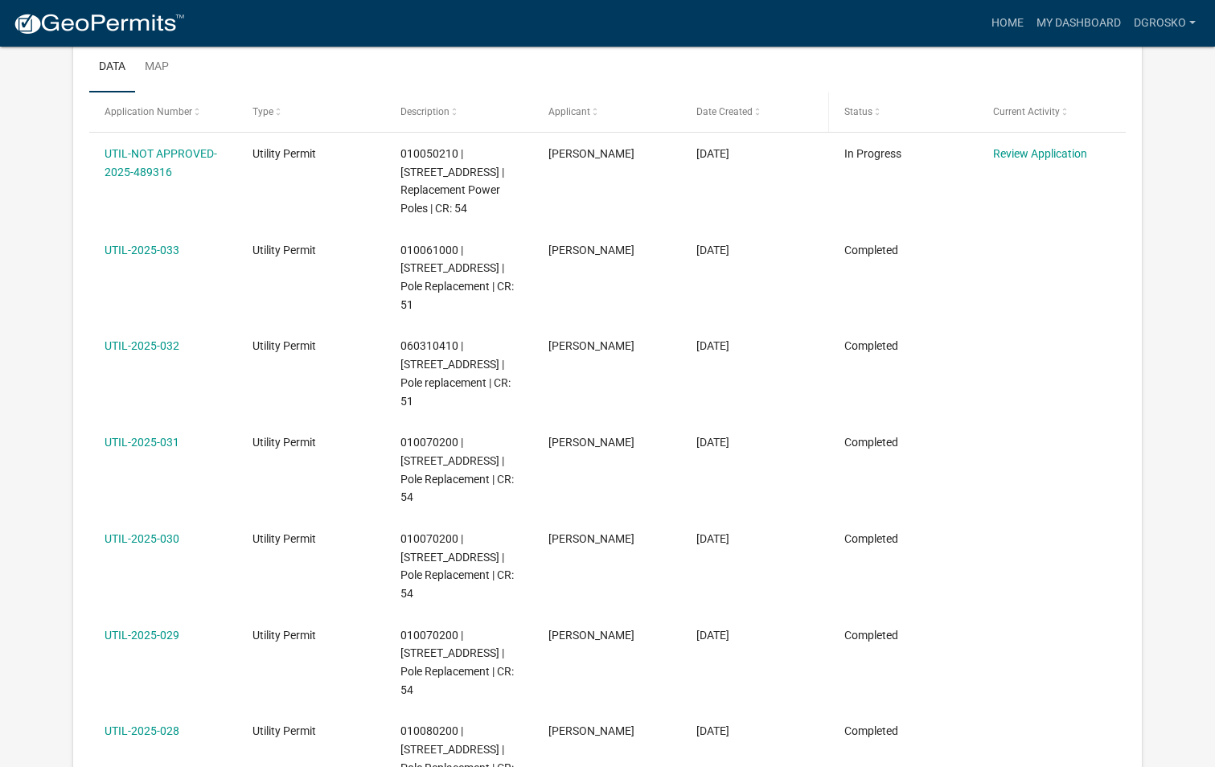
scroll to position [293, 0]
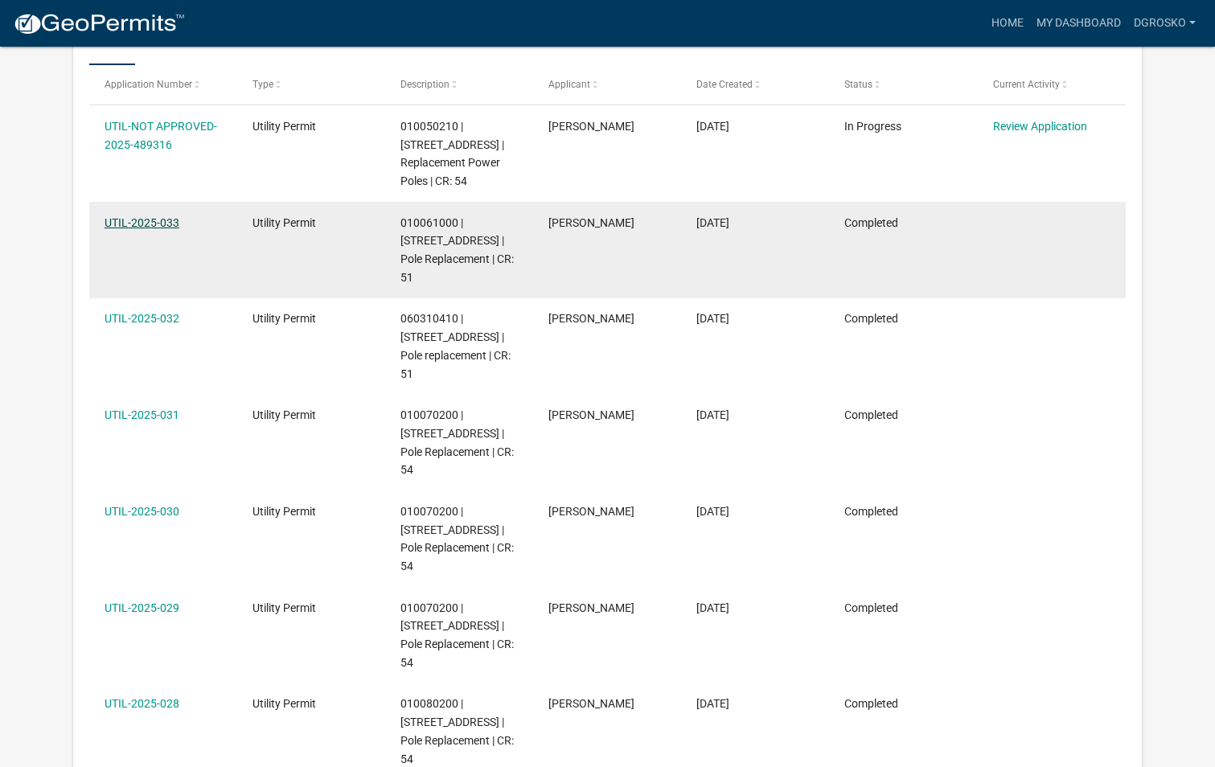
click at [158, 222] on link "UTIL-2025-033" at bounding box center [142, 222] width 75 height 13
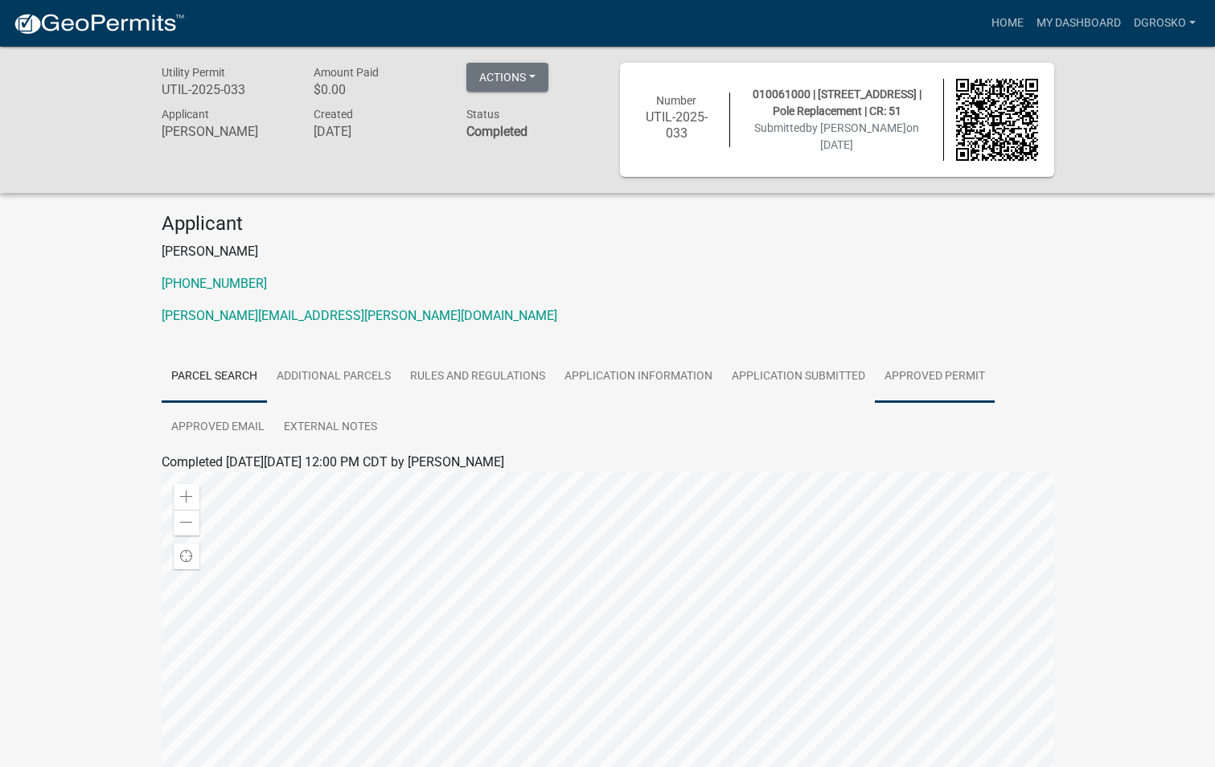
click at [969, 377] on link "Approved Permit" at bounding box center [935, 376] width 120 height 51
click at [238, 486] on link "Approved Permit" at bounding box center [209, 481] width 94 height 15
